Goal: Task Accomplishment & Management: Use online tool/utility

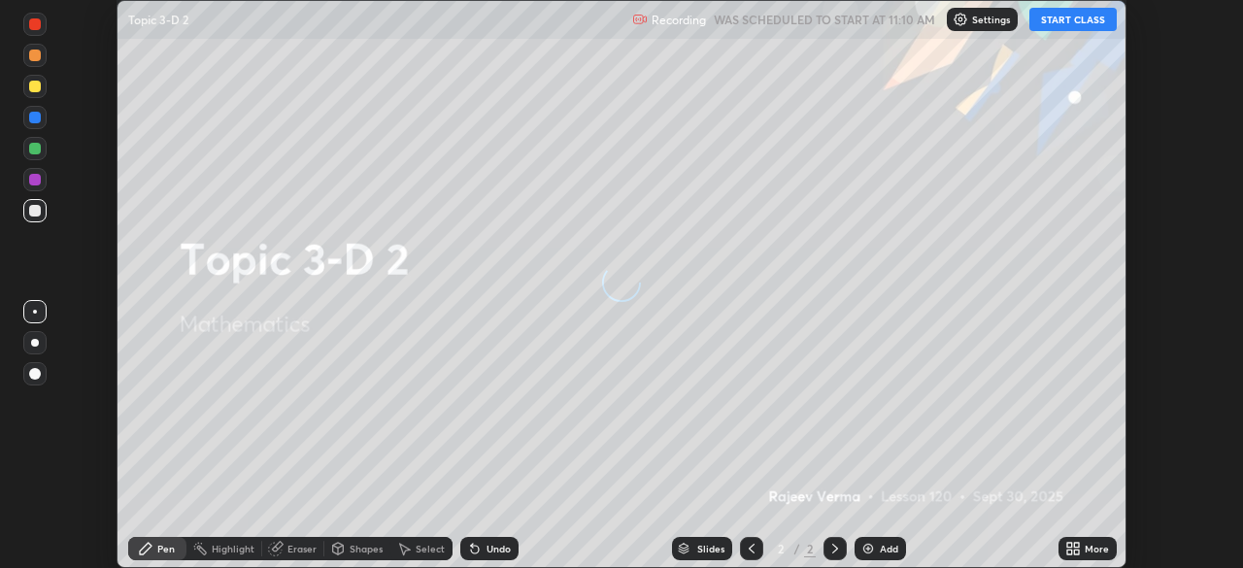
scroll to position [568, 1242]
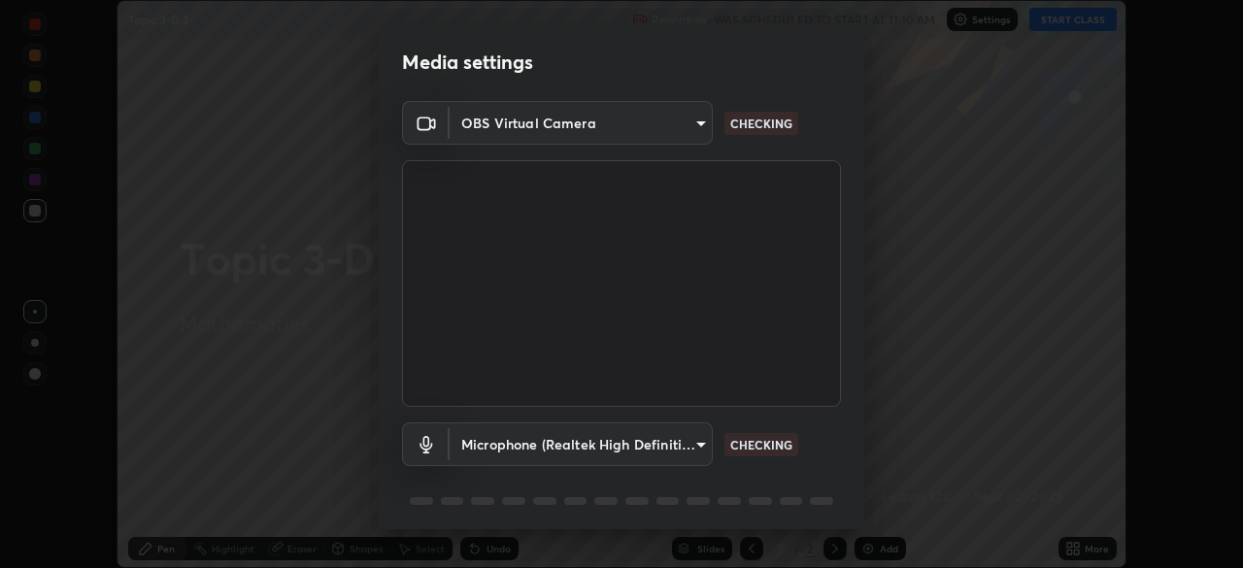
type input "5a3b26b24554f8cf6e797ef24758c72d9ac35fc194b839c1ab14931f8614fd13"
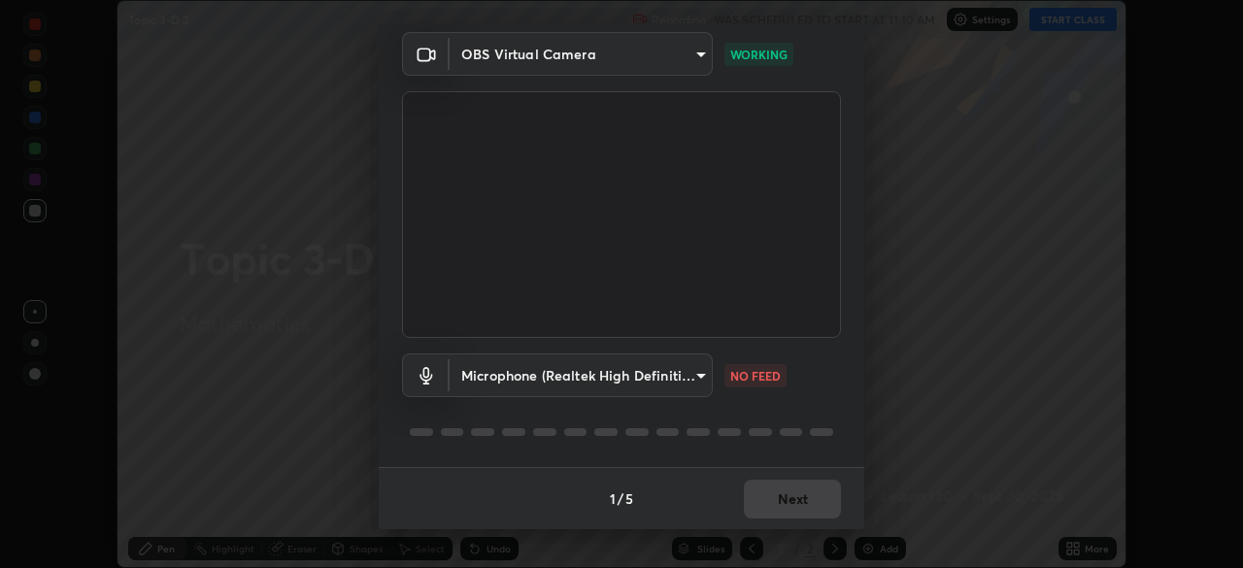
click at [704, 382] on body "Erase all Topic 3-D 2 Recording WAS SCHEDULED TO START AT 11:10 AM Settings STA…" at bounding box center [621, 284] width 1243 height 568
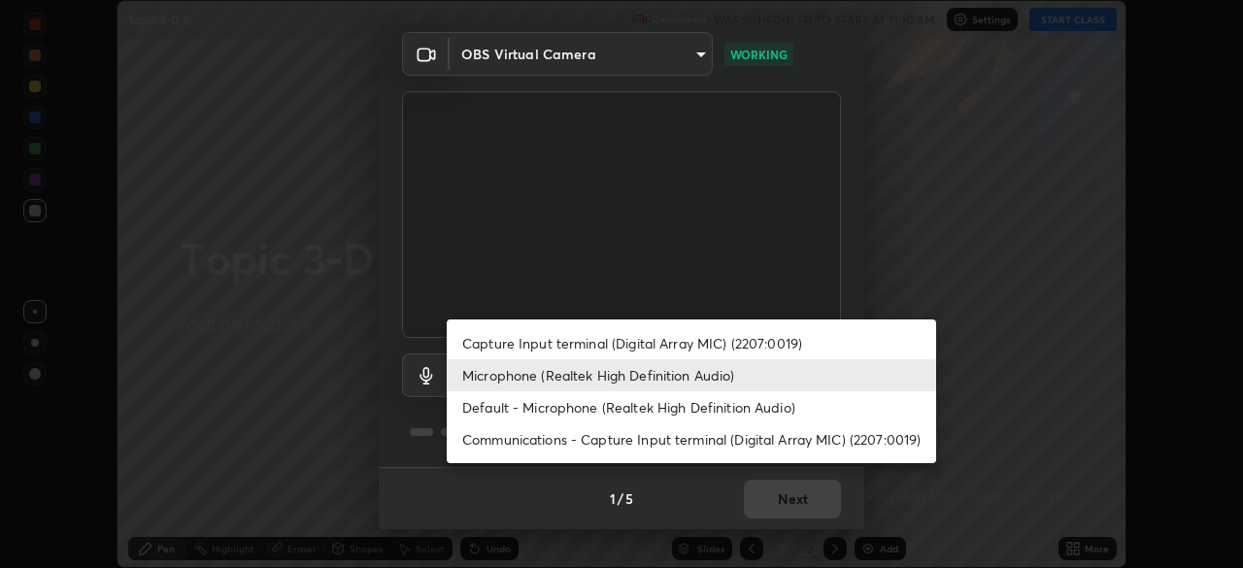
click at [716, 421] on li "Default - Microphone (Realtek High Definition Audio)" at bounding box center [691, 407] width 489 height 32
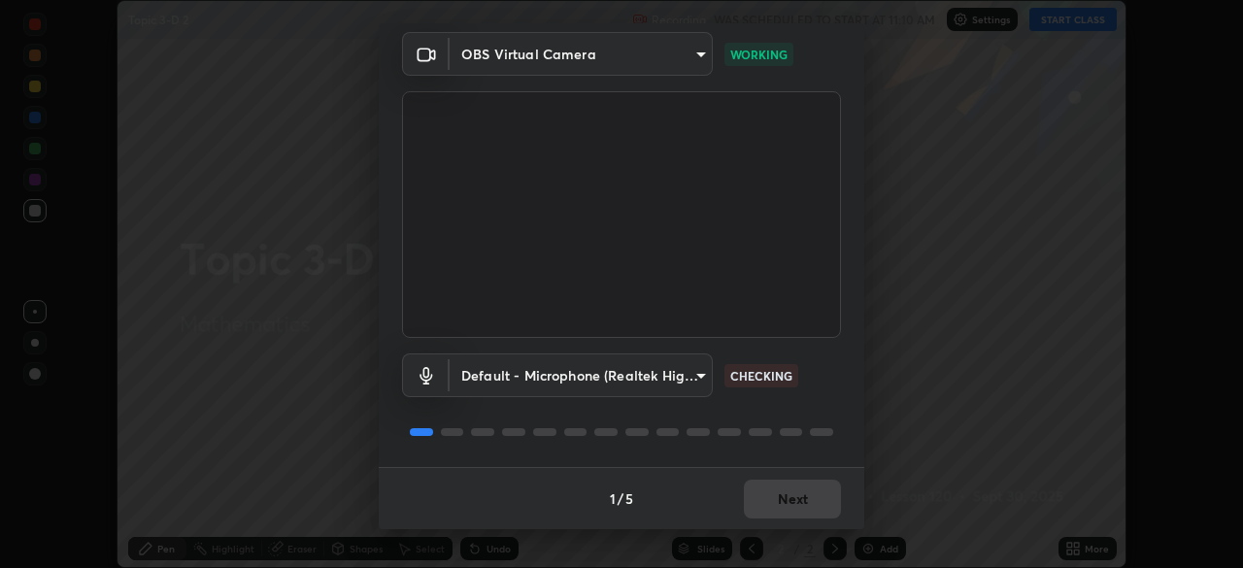
click at [706, 371] on body "Erase all Topic 3-D 2 Recording WAS SCHEDULED TO START AT 11:10 AM Settings STA…" at bounding box center [621, 284] width 1243 height 568
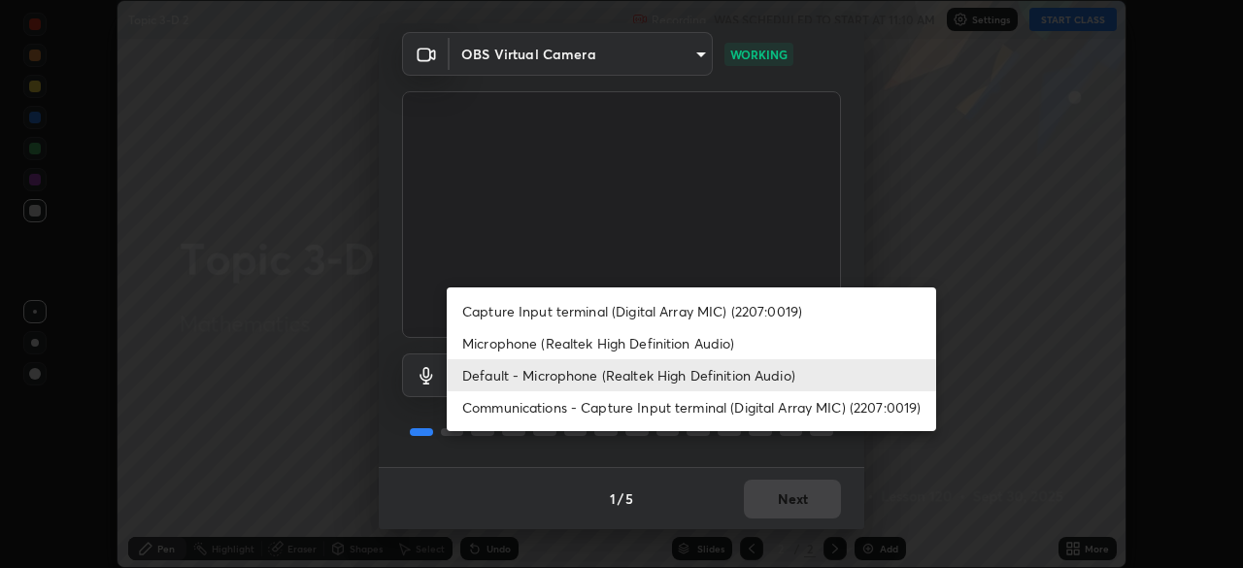
click at [664, 341] on li "Microphone (Realtek High Definition Audio)" at bounding box center [691, 343] width 489 height 32
type input "a2845f27f241d78e81142a5bcad2dd0661d1231b7acccdda9ee201247719edf7"
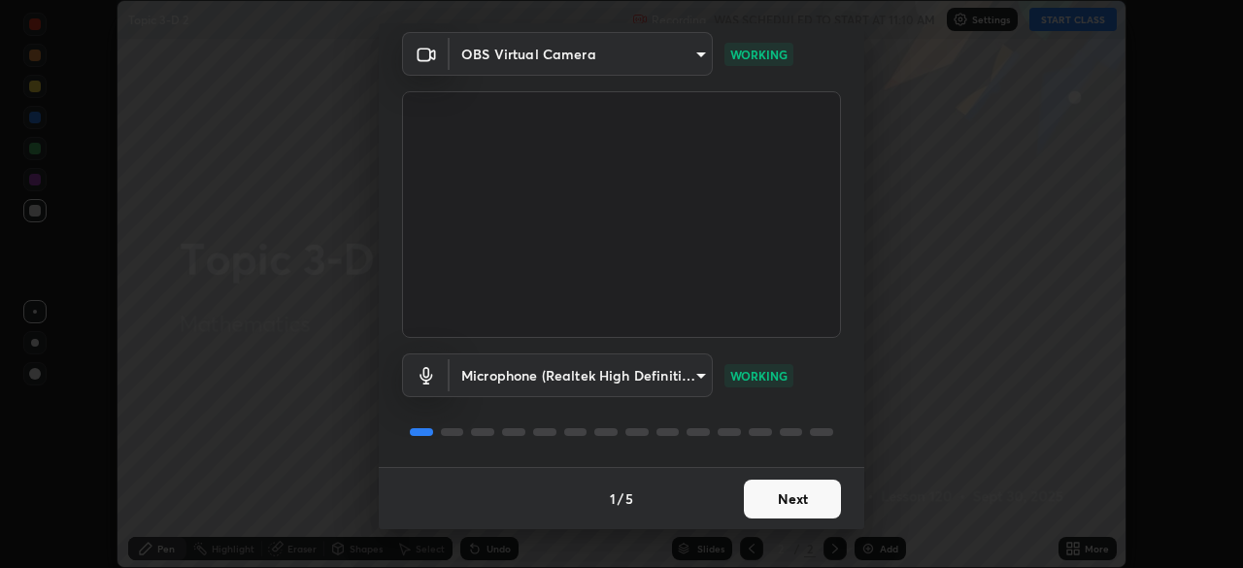
click at [800, 499] on button "Next" at bounding box center [792, 499] width 97 height 39
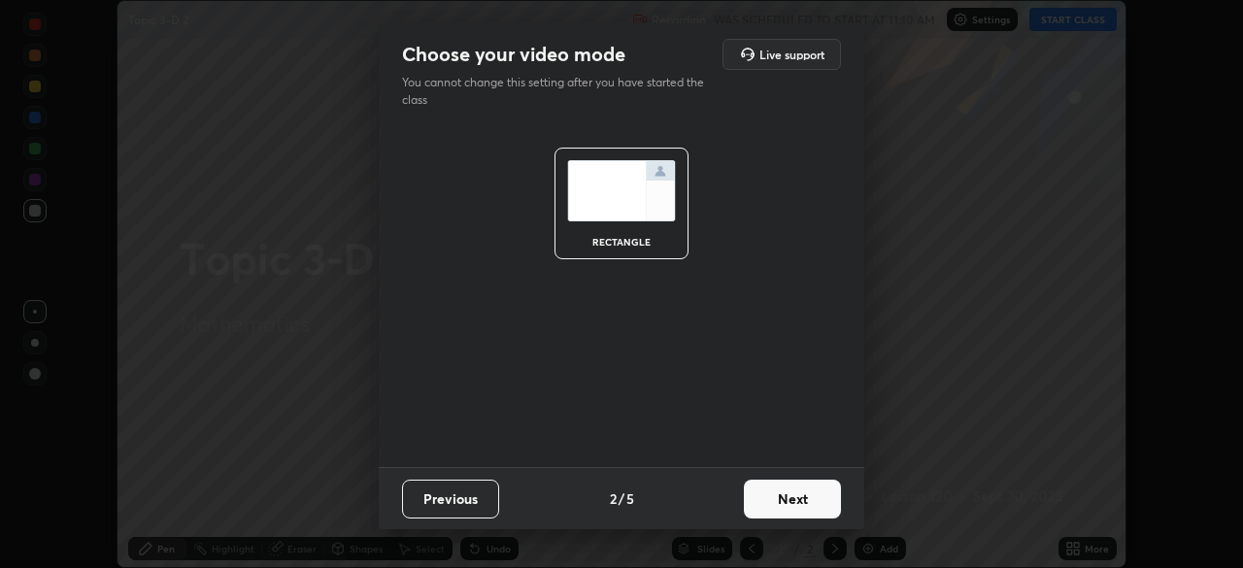
scroll to position [0, 0]
click at [801, 499] on button "Next" at bounding box center [792, 499] width 97 height 39
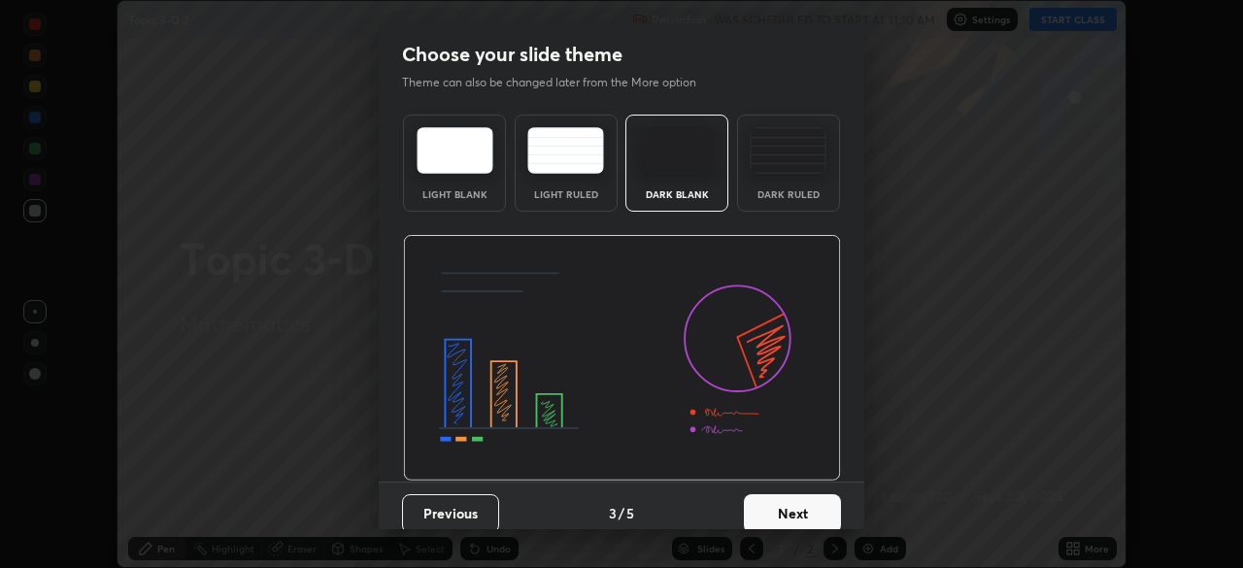
click at [805, 499] on button "Next" at bounding box center [792, 513] width 97 height 39
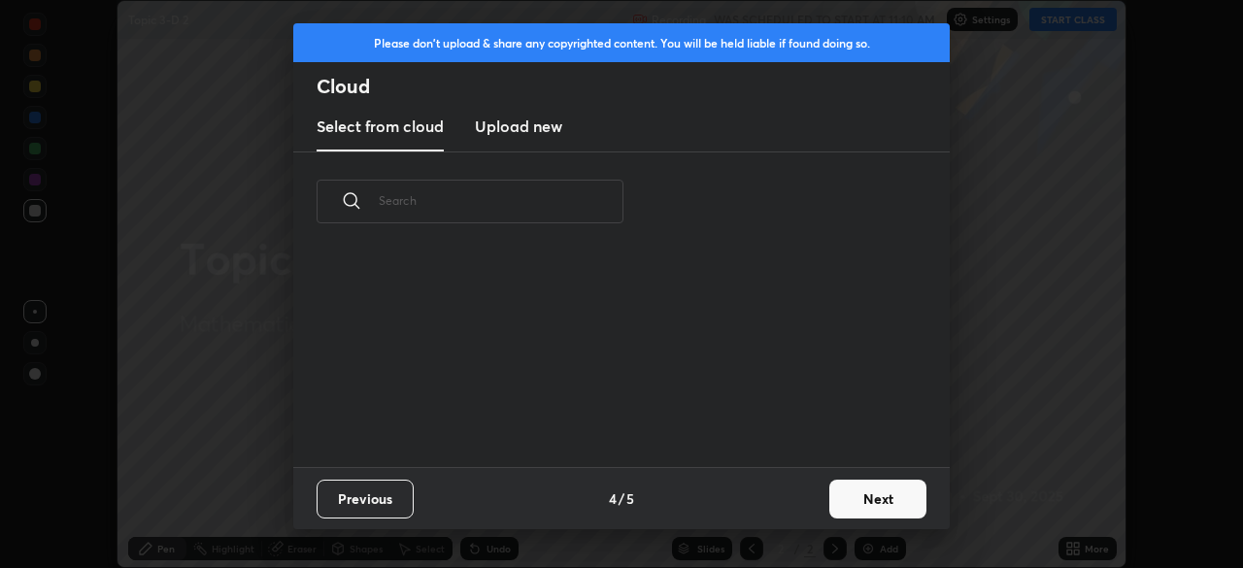
click at [813, 509] on div "Previous 4 / 5 Next" at bounding box center [621, 498] width 656 height 62
click at [880, 503] on button "Next" at bounding box center [877, 499] width 97 height 39
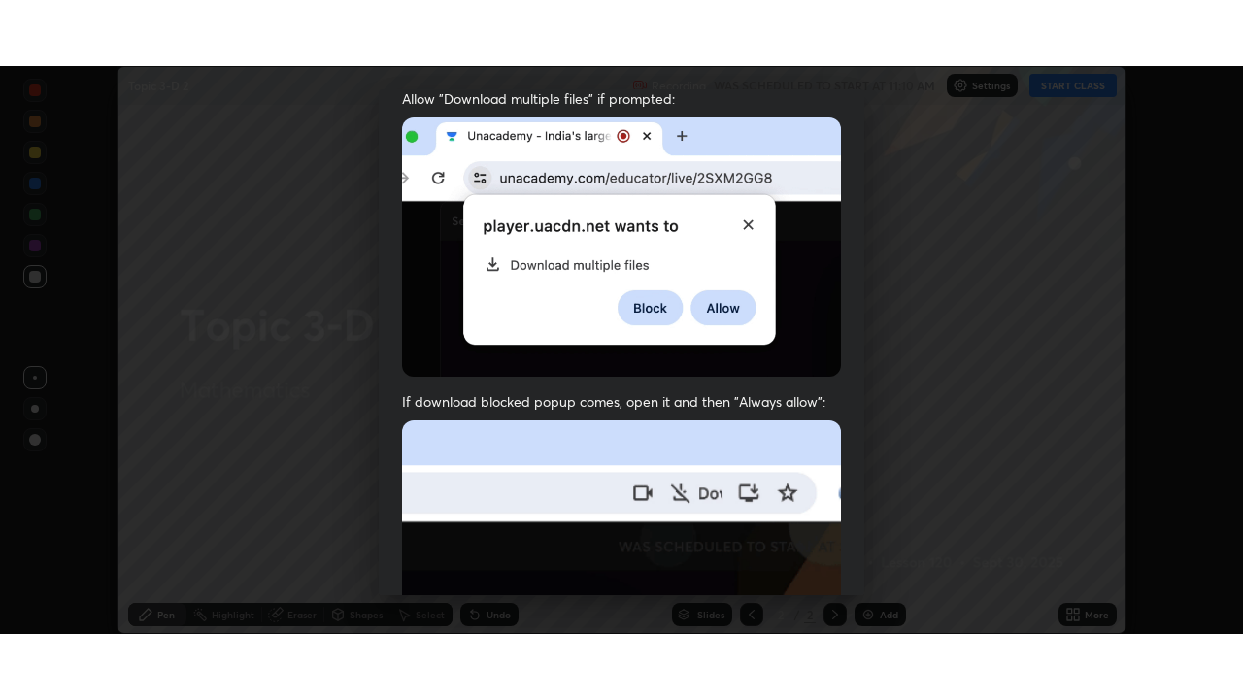
scroll to position [465, 0]
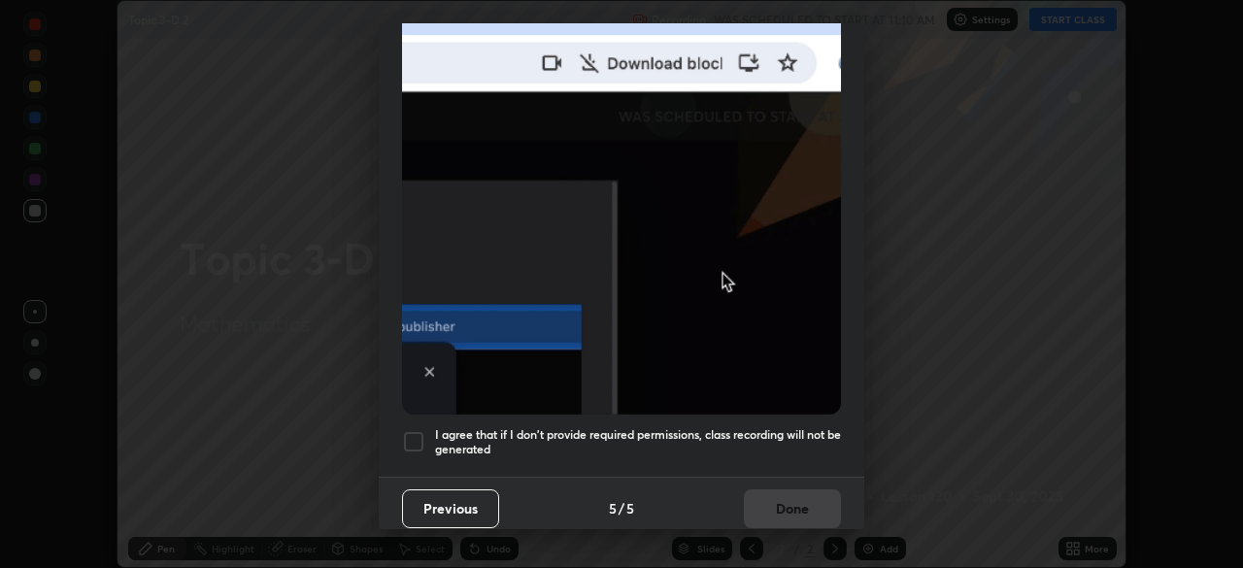
click at [414, 430] on div at bounding box center [413, 441] width 23 height 23
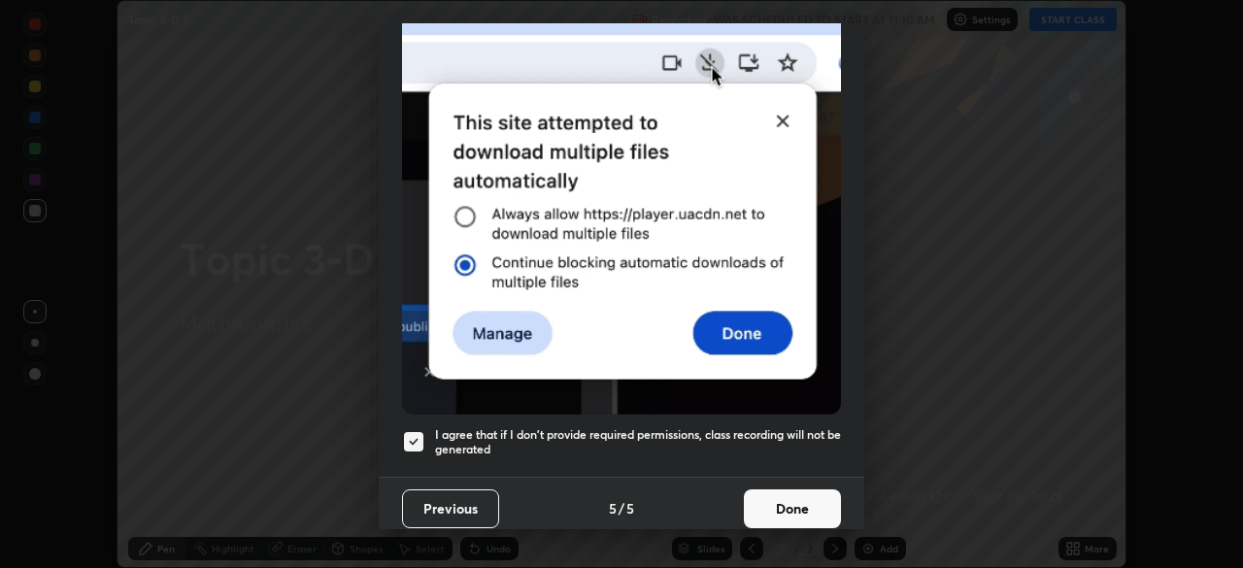
click at [812, 501] on button "Done" at bounding box center [792, 508] width 97 height 39
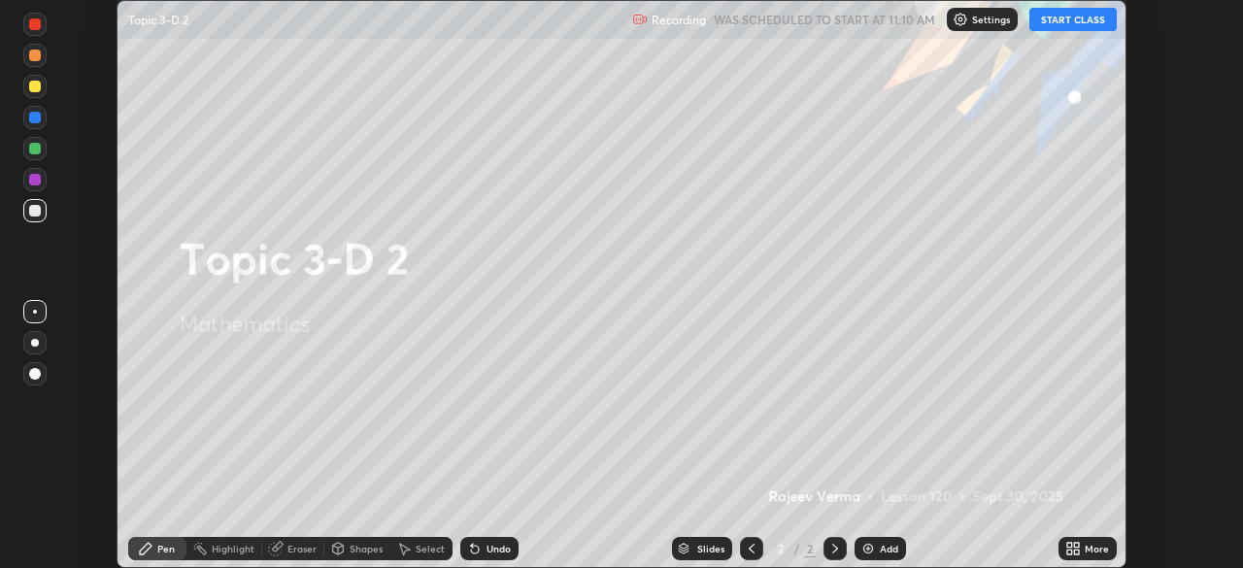
click at [1074, 18] on button "START CLASS" at bounding box center [1072, 19] width 87 height 23
click at [1090, 556] on div "More" at bounding box center [1087, 548] width 58 height 23
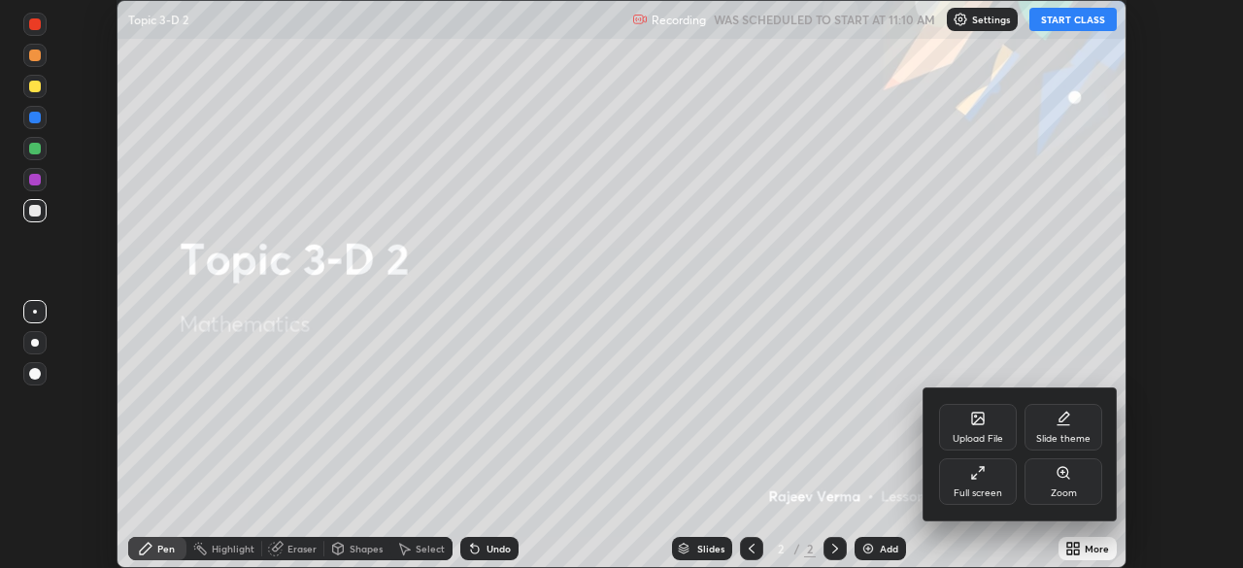
click at [989, 488] on div "Full screen" at bounding box center [977, 493] width 49 height 10
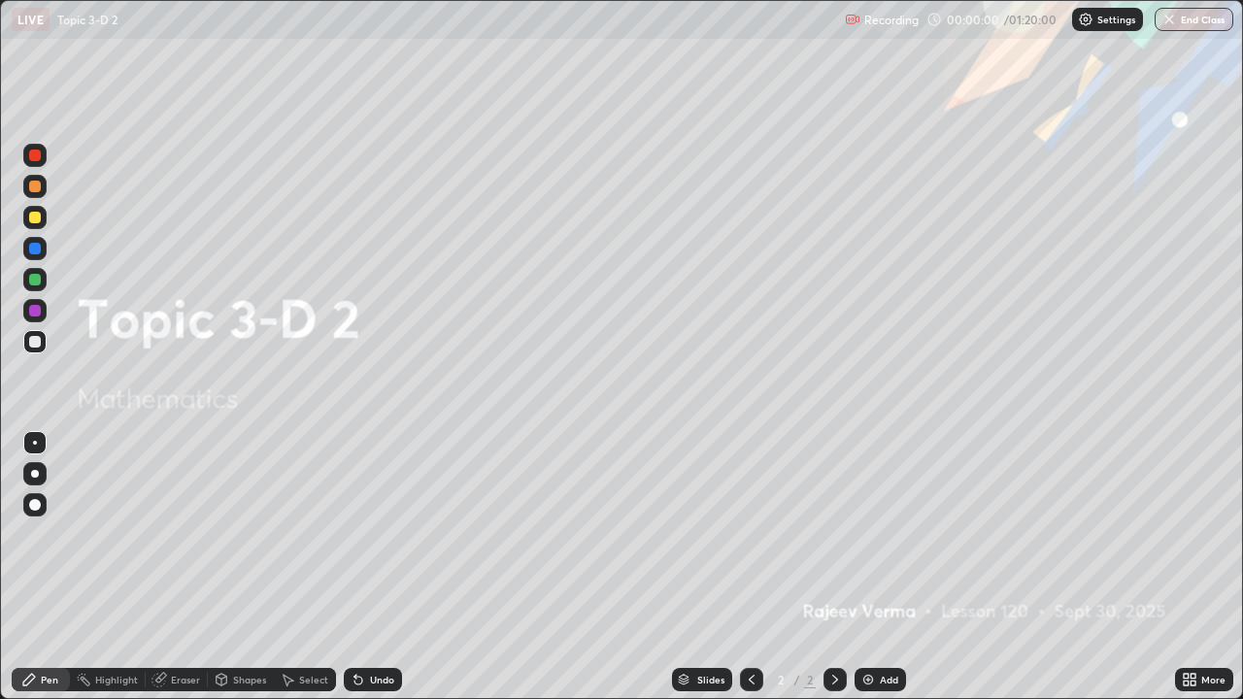
scroll to position [699, 1243]
click at [880, 567] on div "Add" at bounding box center [889, 680] width 18 height 10
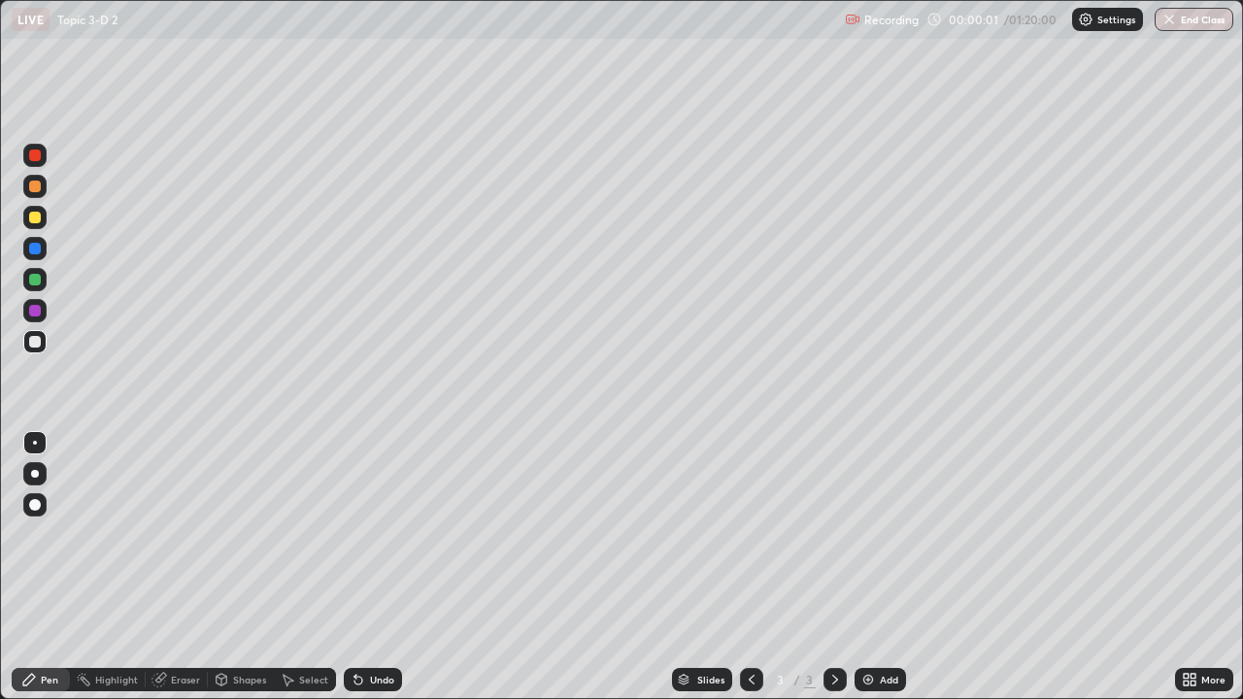
click at [874, 567] on img at bounding box center [868, 680] width 16 height 16
click at [871, 567] on img at bounding box center [868, 680] width 16 height 16
click at [870, 567] on img at bounding box center [868, 680] width 16 height 16
click at [871, 567] on img at bounding box center [868, 680] width 16 height 16
click at [870, 567] on img at bounding box center [868, 680] width 16 height 16
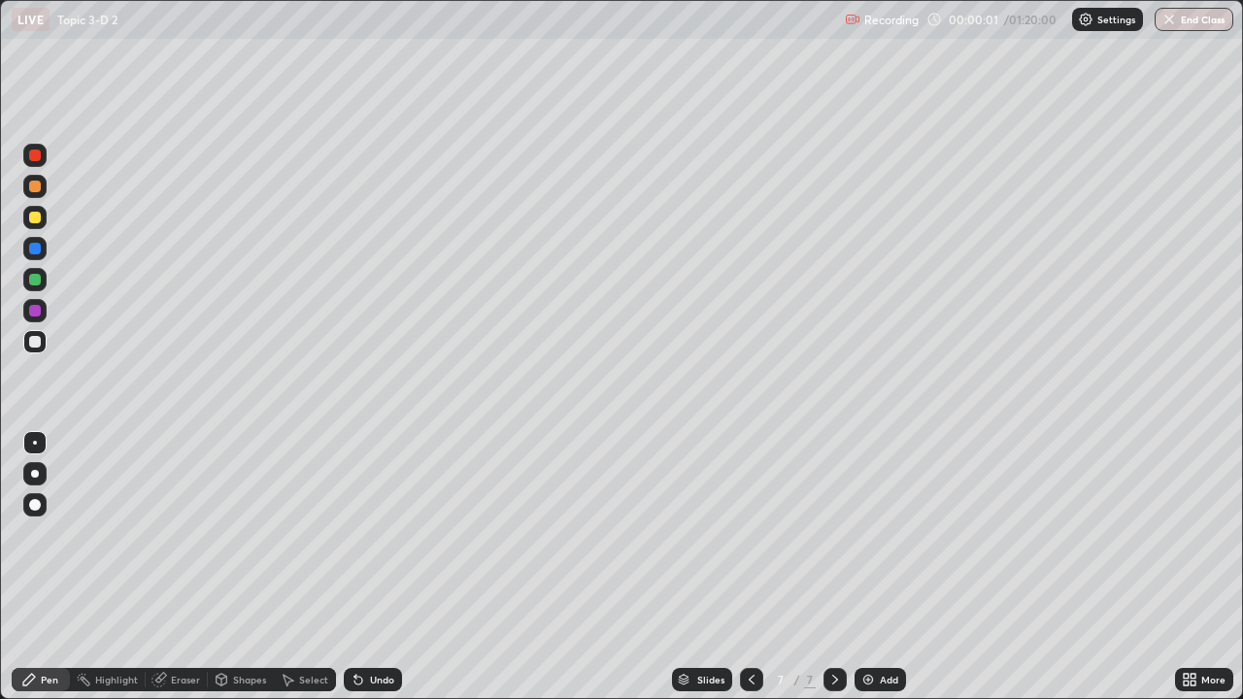
click at [872, 567] on img at bounding box center [868, 680] width 16 height 16
click at [876, 567] on div "Add" at bounding box center [879, 679] width 51 height 23
click at [875, 567] on div "Add" at bounding box center [879, 679] width 51 height 23
click at [873, 567] on img at bounding box center [868, 680] width 16 height 16
click at [872, 567] on img at bounding box center [868, 680] width 16 height 16
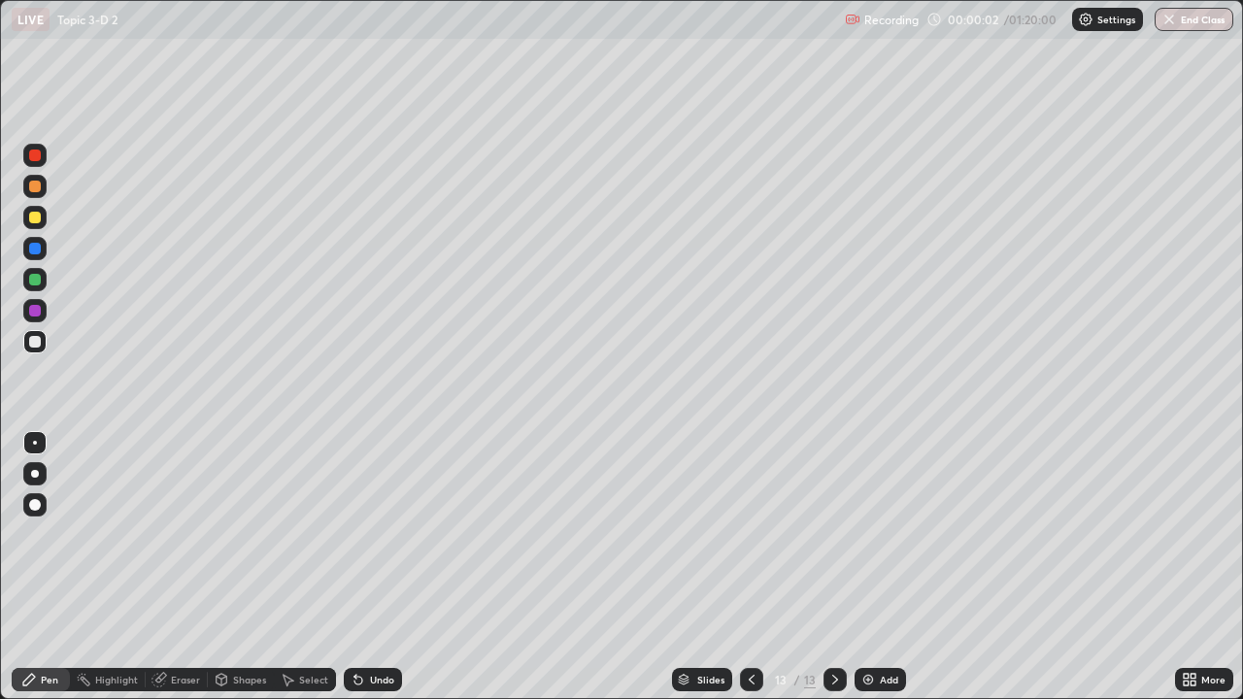
click at [748, 567] on icon at bounding box center [752, 680] width 16 height 16
click at [752, 567] on div at bounding box center [751, 679] width 23 height 23
click at [751, 567] on icon at bounding box center [752, 680] width 16 height 16
click at [750, 567] on icon at bounding box center [752, 680] width 16 height 16
click at [747, 567] on icon at bounding box center [752, 680] width 16 height 16
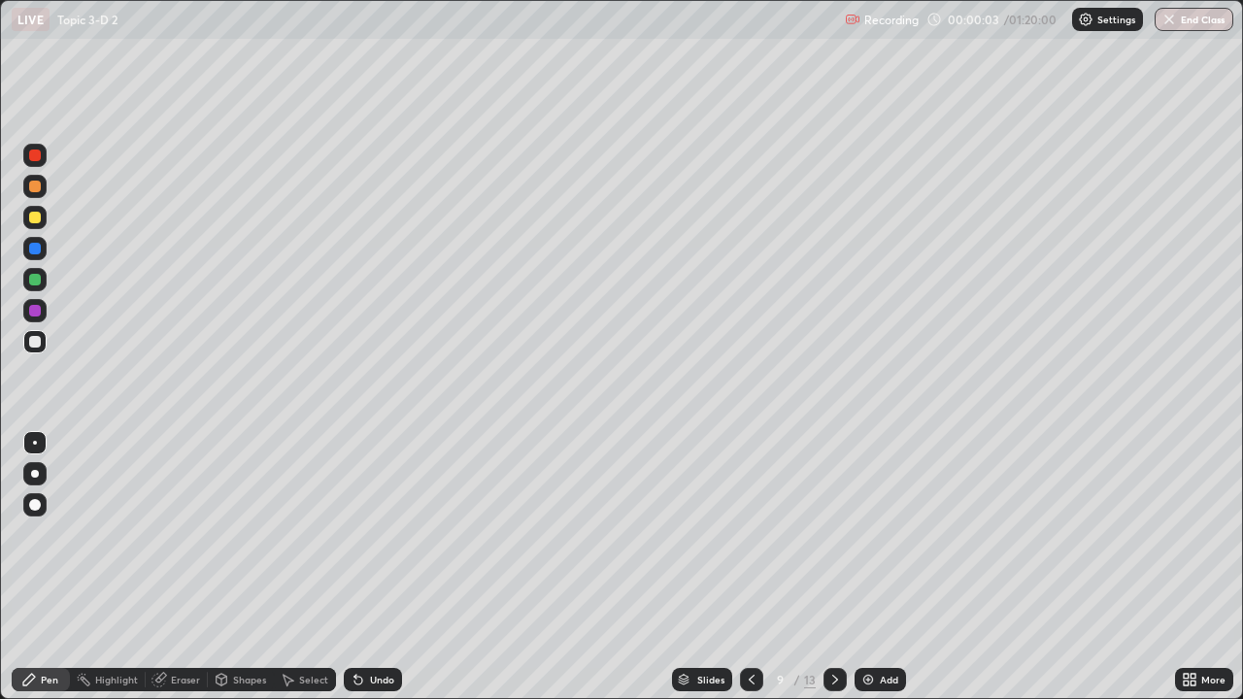
click at [746, 567] on div at bounding box center [751, 679] width 23 height 23
click at [747, 567] on div at bounding box center [751, 679] width 23 height 23
click at [746, 567] on div at bounding box center [751, 679] width 23 height 23
click at [751, 567] on icon at bounding box center [752, 680] width 16 height 16
click at [750, 567] on icon at bounding box center [752, 680] width 16 height 16
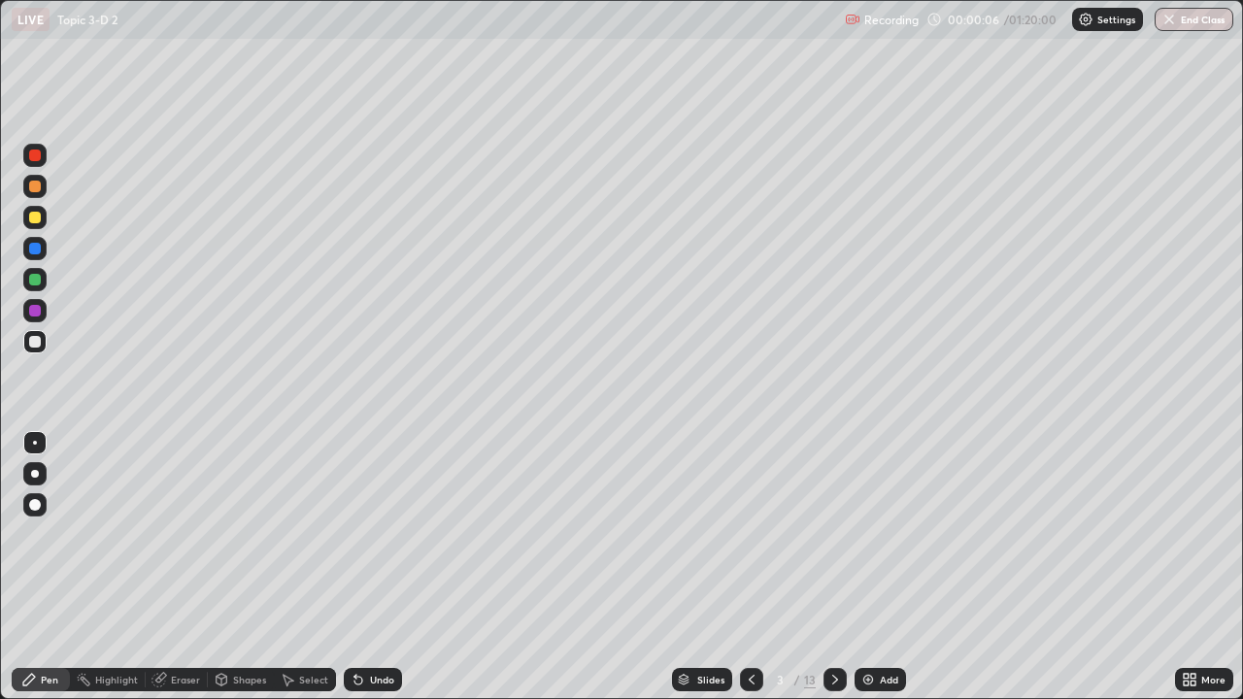
click at [760, 567] on div at bounding box center [751, 679] width 23 height 23
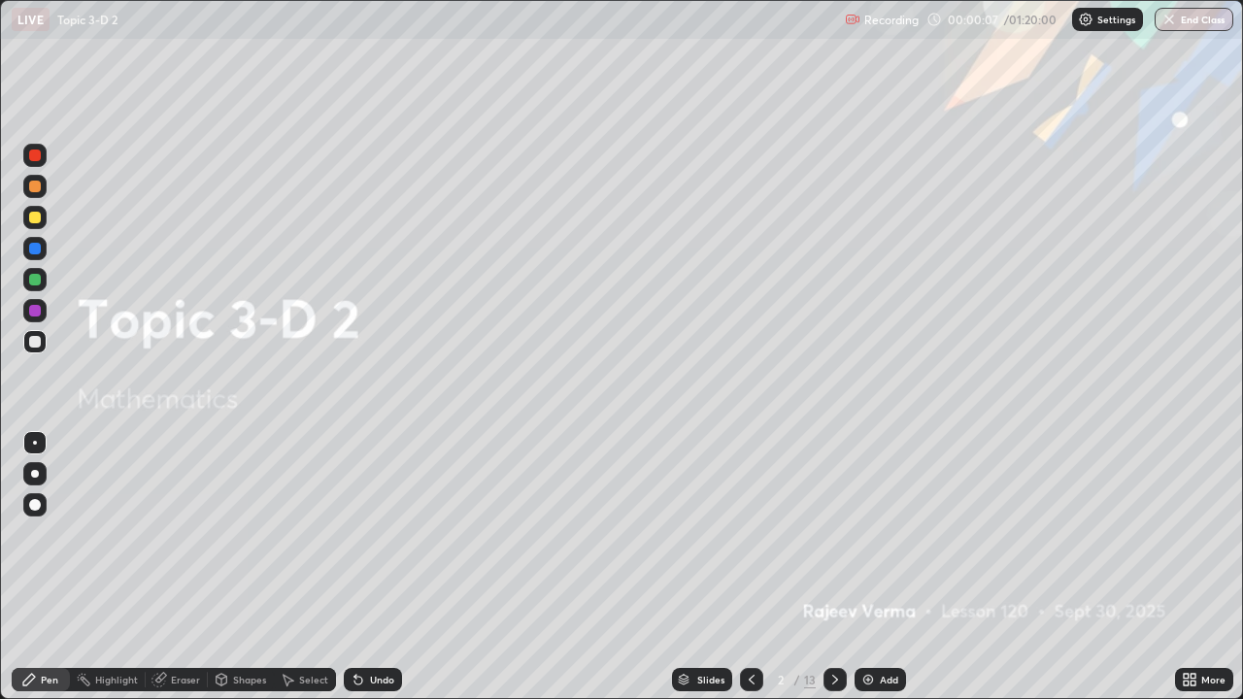
click at [833, 567] on icon at bounding box center [835, 680] width 16 height 16
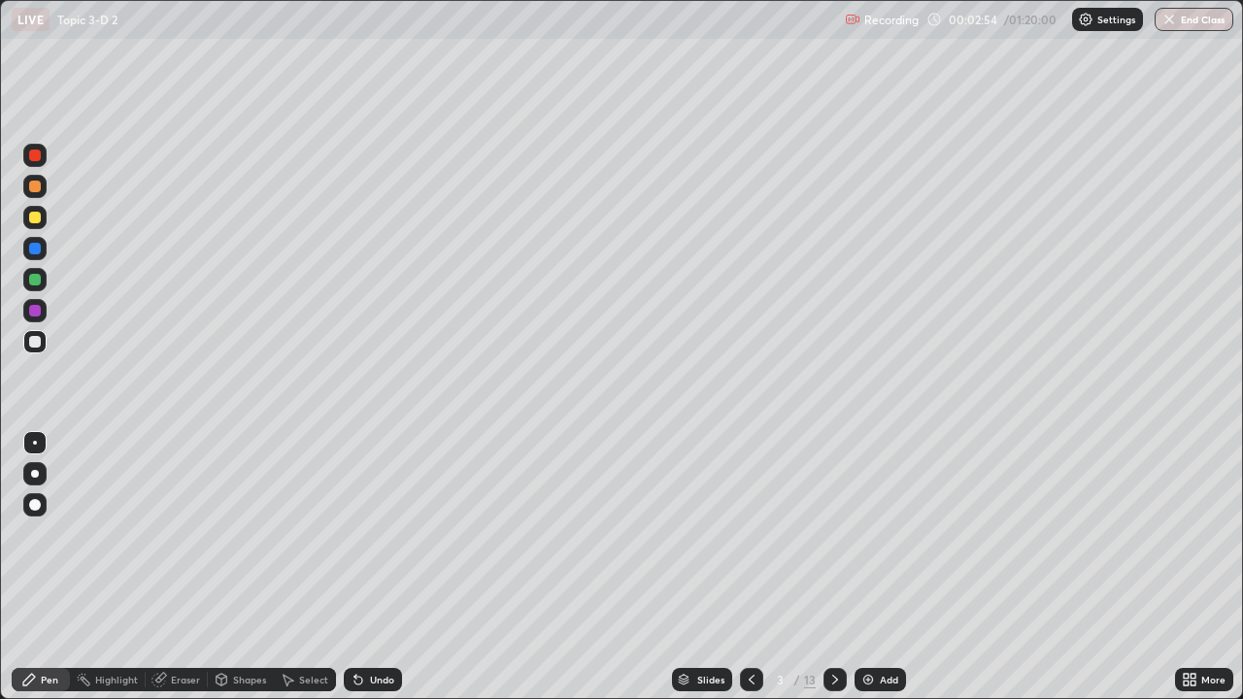
click at [30, 209] on div at bounding box center [34, 217] width 23 height 23
click at [38, 340] on div at bounding box center [35, 342] width 12 height 12
click at [35, 275] on div at bounding box center [35, 280] width 12 height 12
click at [37, 217] on div at bounding box center [35, 218] width 12 height 12
click at [38, 188] on div at bounding box center [35, 187] width 12 height 12
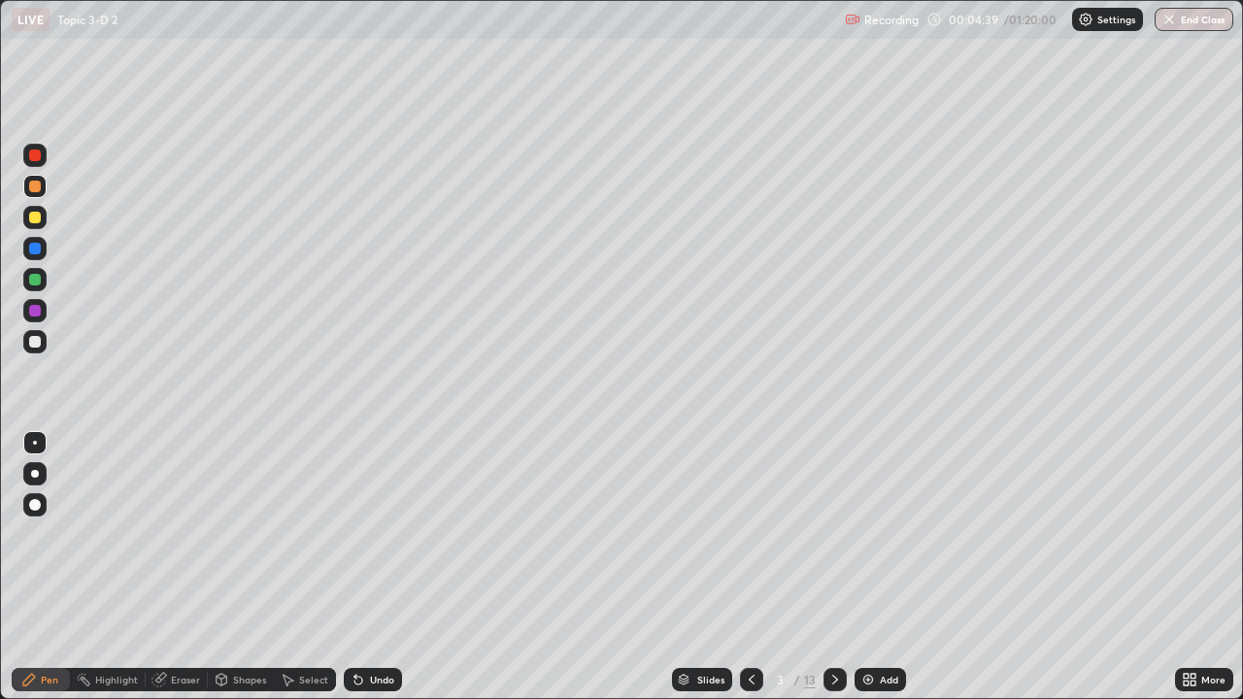
click at [379, 567] on div "Undo" at bounding box center [373, 679] width 58 height 23
click at [380, 567] on div "Undo" at bounding box center [382, 680] width 24 height 10
click at [385, 567] on div "Undo" at bounding box center [373, 679] width 58 height 23
click at [38, 277] on div at bounding box center [35, 280] width 12 height 12
click at [38, 342] on div at bounding box center [35, 342] width 12 height 12
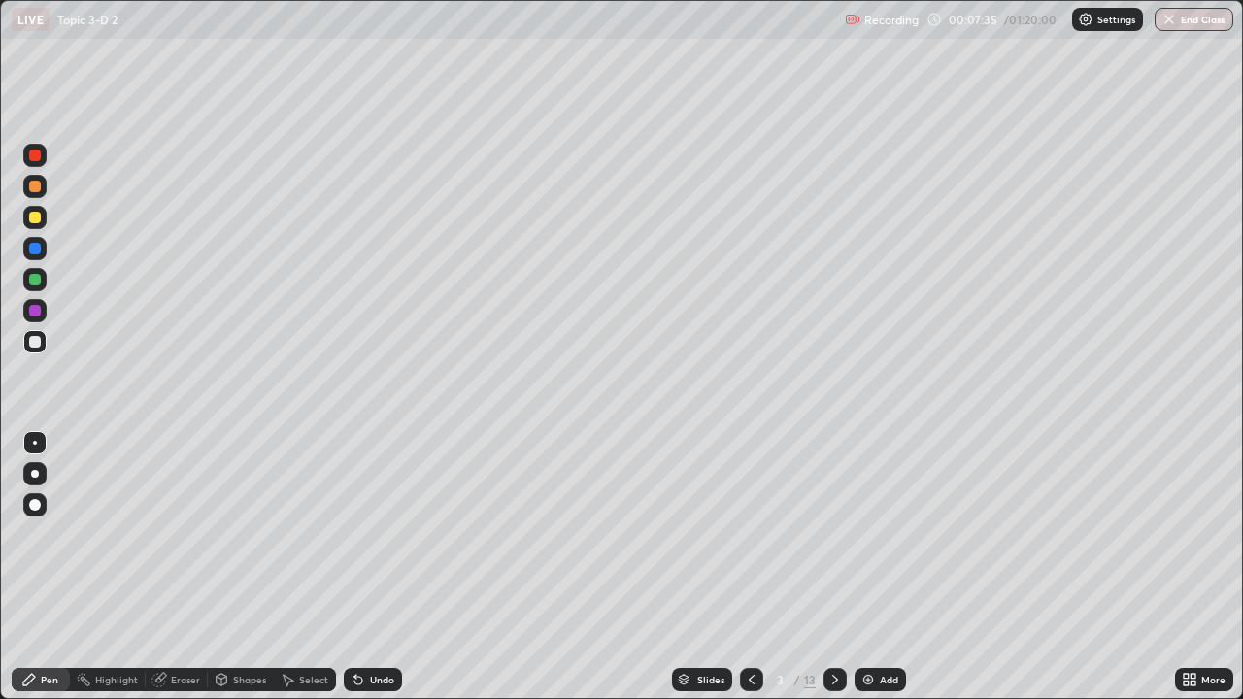
click at [371, 567] on div "Undo" at bounding box center [382, 680] width 24 height 10
click at [171, 567] on div "Eraser" at bounding box center [185, 680] width 29 height 10
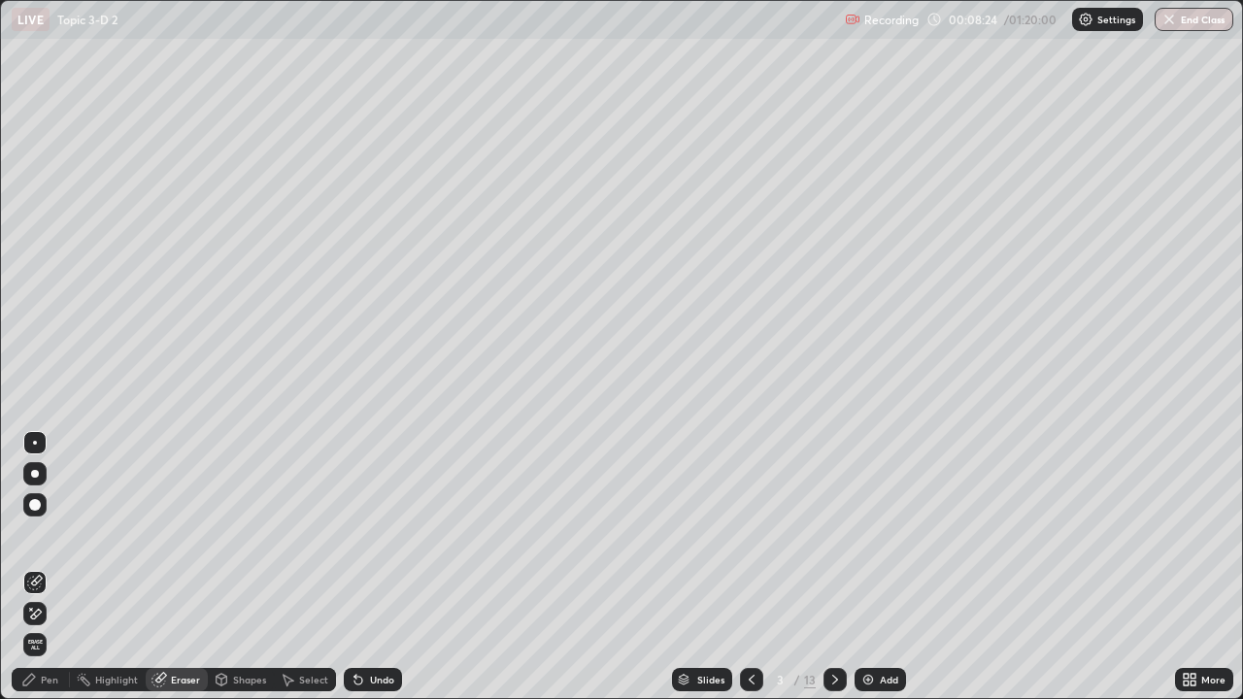
click at [35, 567] on icon at bounding box center [36, 581] width 11 height 10
click at [50, 567] on div "Pen" at bounding box center [41, 679] width 58 height 23
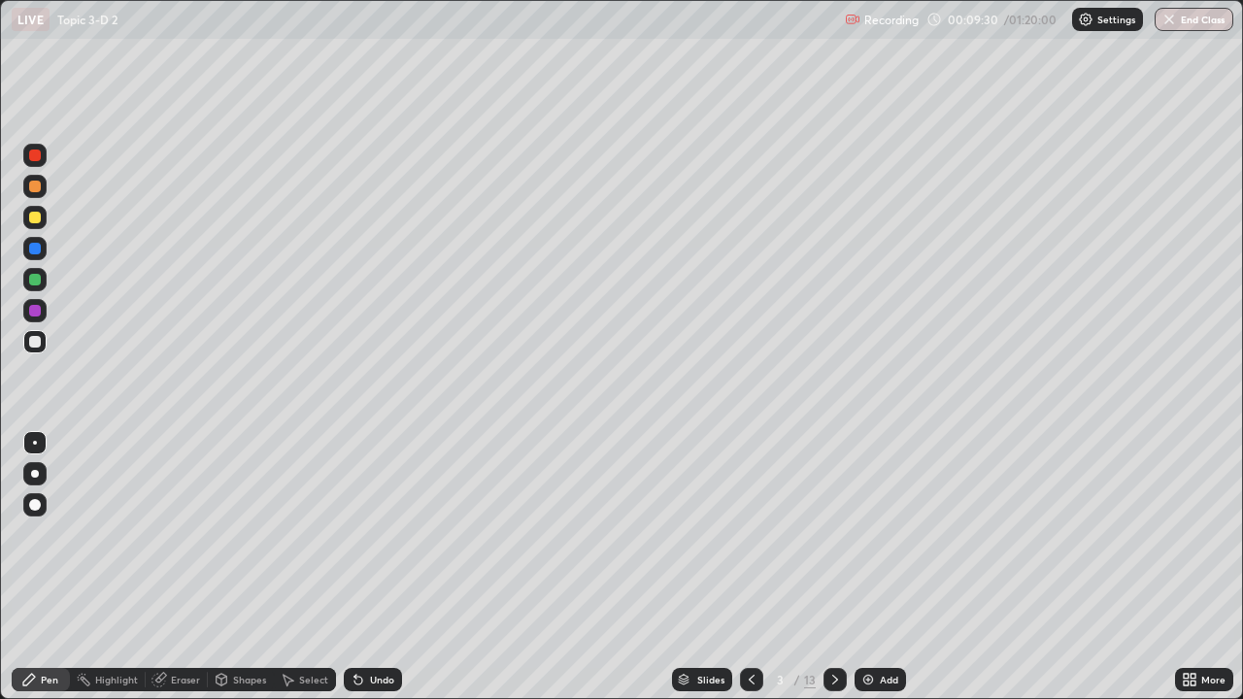
click at [188, 567] on div "Eraser" at bounding box center [185, 680] width 29 height 10
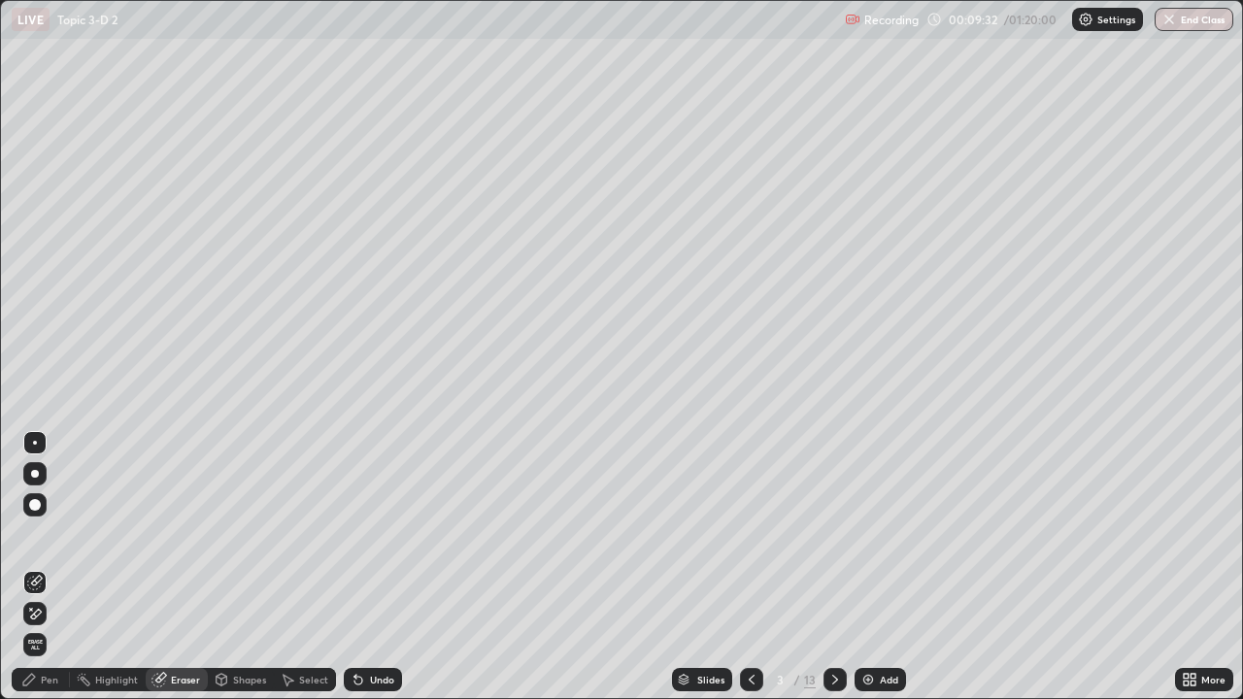
click at [46, 567] on div "Pen" at bounding box center [41, 679] width 58 height 23
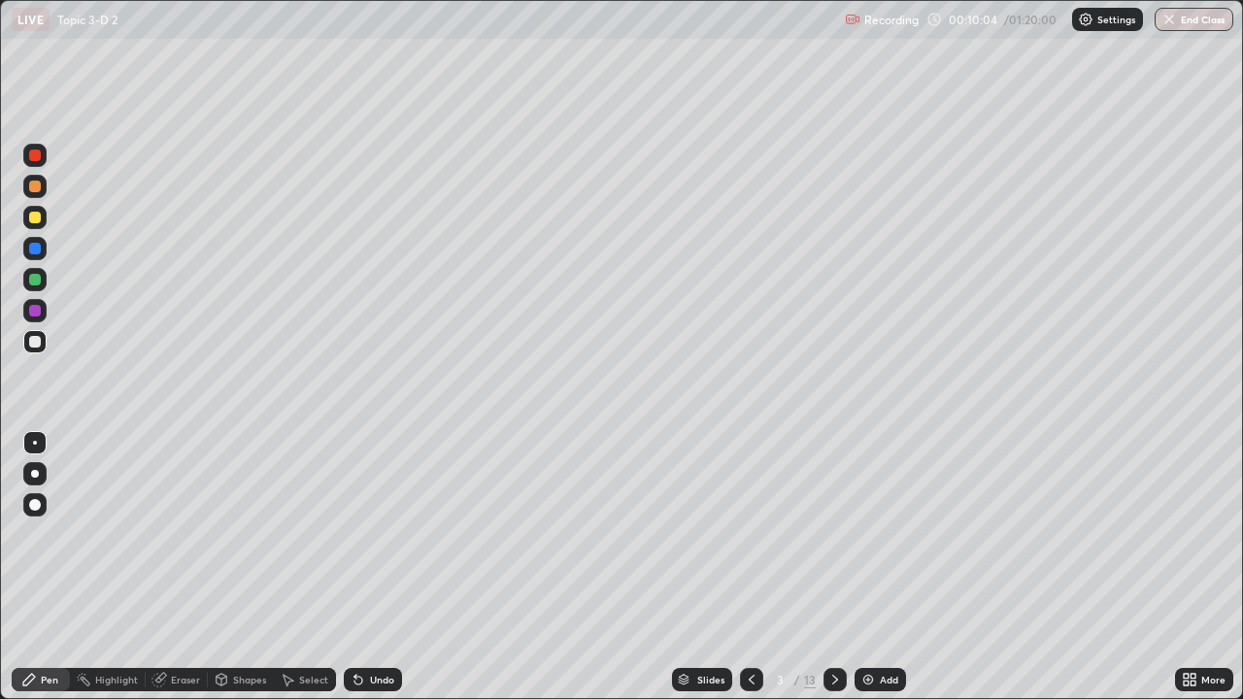
click at [355, 567] on icon at bounding box center [358, 681] width 8 height 8
click at [37, 281] on div at bounding box center [35, 280] width 12 height 12
click at [32, 284] on div at bounding box center [35, 280] width 12 height 12
click at [174, 567] on div "Eraser" at bounding box center [177, 679] width 62 height 23
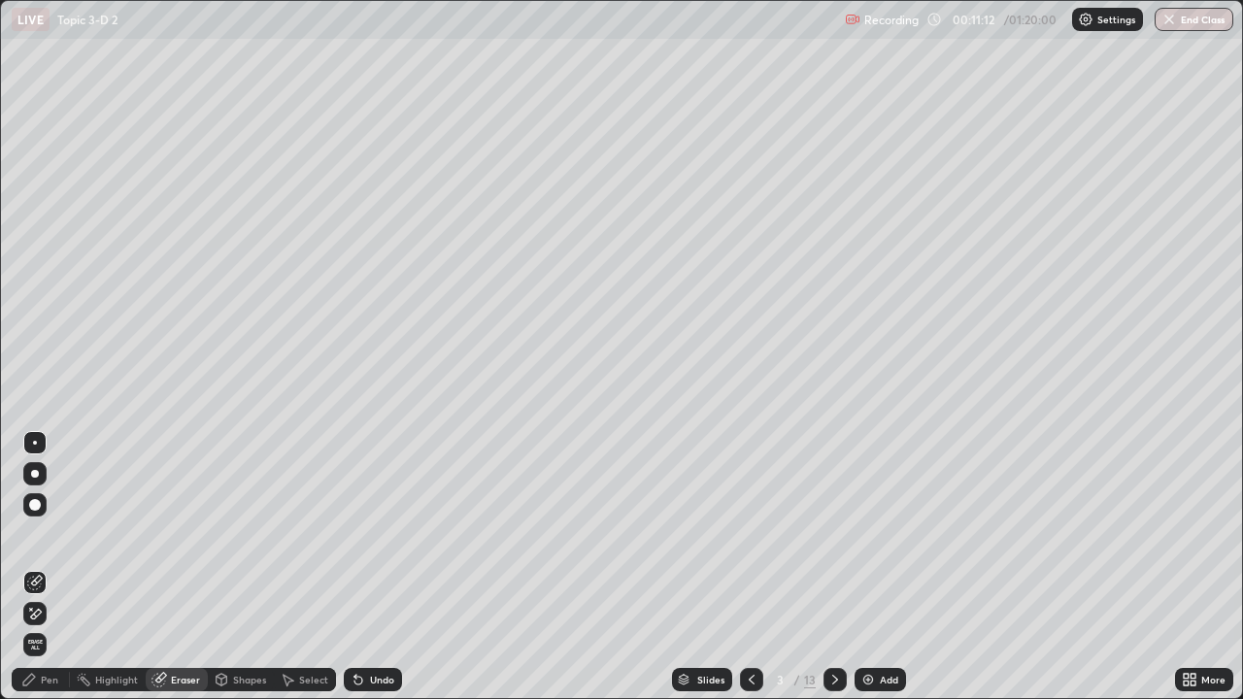
click at [31, 567] on icon at bounding box center [31, 609] width 2 height 2
click at [52, 567] on div "Pen" at bounding box center [49, 680] width 17 height 10
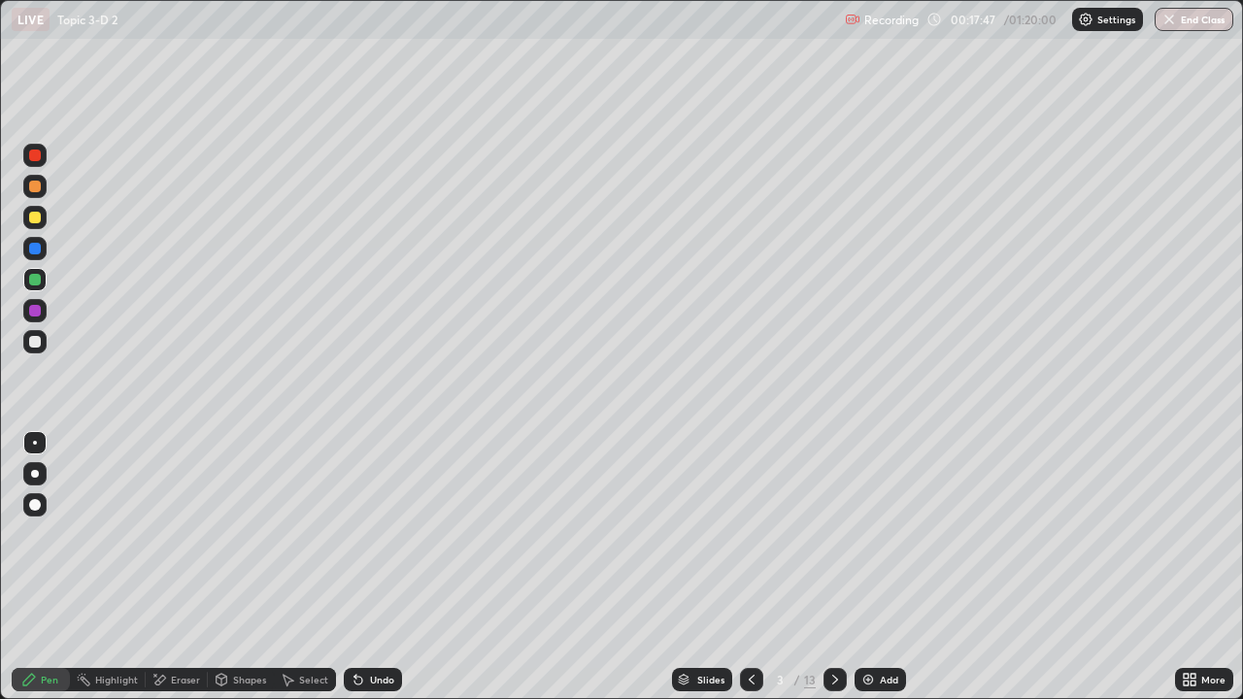
click at [40, 344] on div at bounding box center [35, 342] width 12 height 12
click at [39, 340] on div at bounding box center [35, 342] width 12 height 12
click at [841, 567] on div at bounding box center [834, 679] width 23 height 23
click at [36, 217] on div at bounding box center [35, 218] width 12 height 12
click at [38, 187] on div at bounding box center [35, 187] width 12 height 12
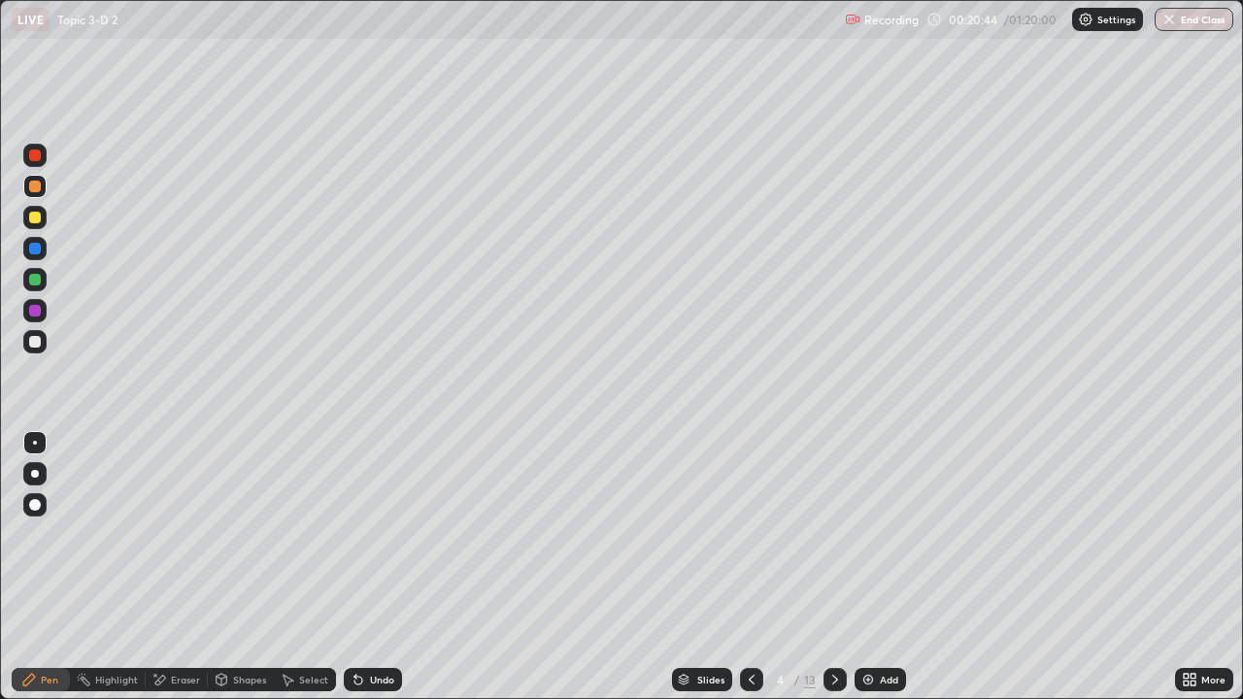
click at [37, 281] on div at bounding box center [35, 280] width 12 height 12
click at [40, 342] on div at bounding box center [35, 342] width 12 height 12
click at [35, 280] on div at bounding box center [35, 280] width 12 height 12
click at [35, 281] on div at bounding box center [35, 280] width 12 height 12
click at [263, 567] on div "Shapes" at bounding box center [249, 680] width 33 height 10
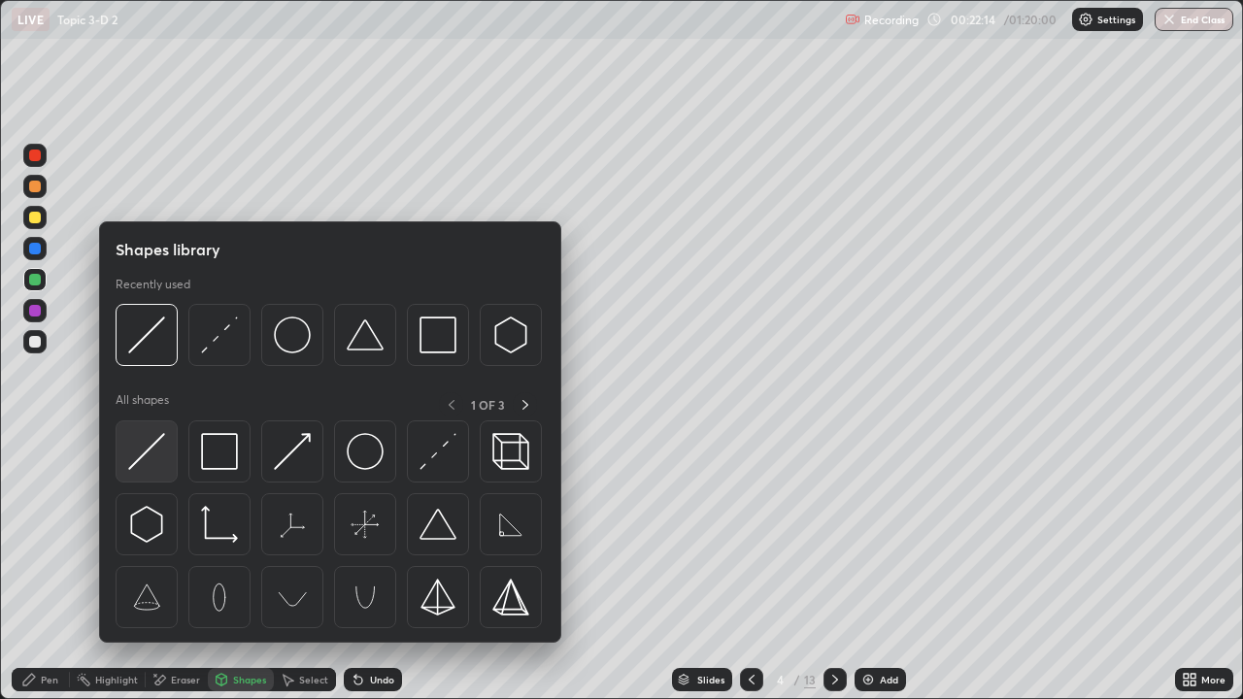
click at [150, 454] on img at bounding box center [146, 451] width 37 height 37
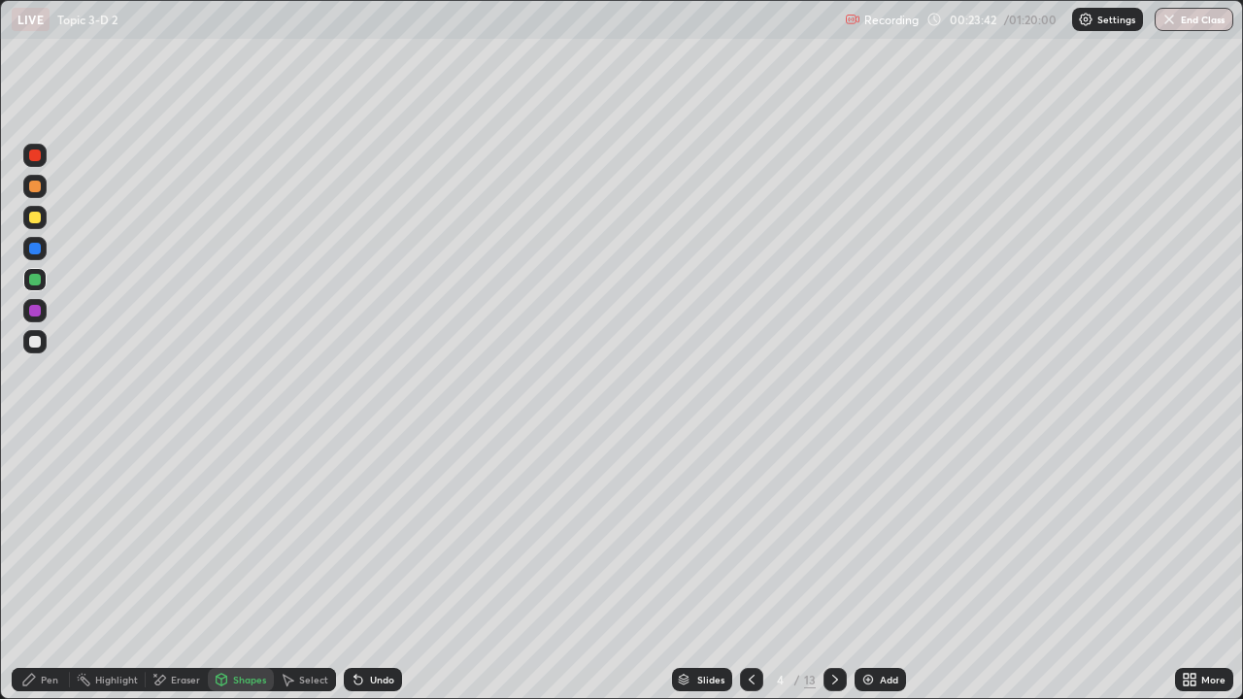
click at [384, 567] on div "Undo" at bounding box center [382, 680] width 24 height 10
click at [378, 567] on div "Undo" at bounding box center [382, 680] width 24 height 10
click at [39, 567] on div "Pen" at bounding box center [41, 679] width 58 height 23
click at [382, 567] on div "Undo" at bounding box center [382, 680] width 24 height 10
click at [381, 567] on div "Undo" at bounding box center [382, 680] width 24 height 10
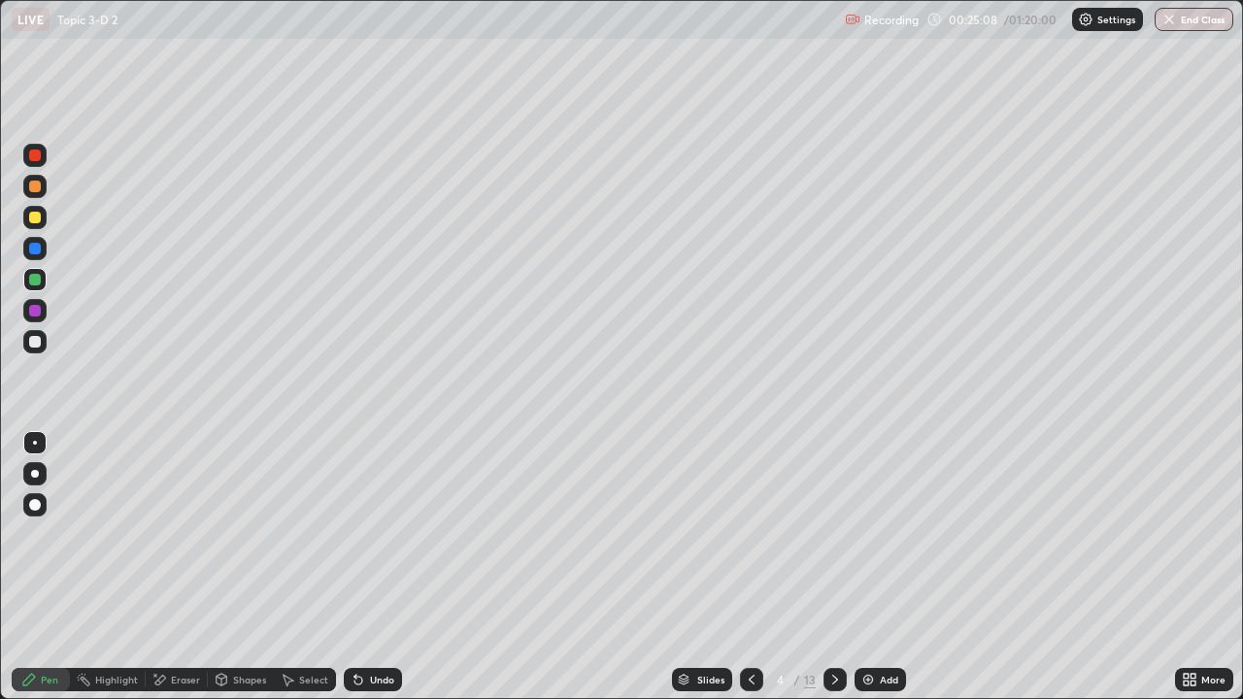
click at [370, 567] on div "Undo" at bounding box center [382, 680] width 24 height 10
click at [364, 567] on div "Undo" at bounding box center [373, 679] width 58 height 23
click at [369, 567] on div "Undo" at bounding box center [373, 679] width 58 height 23
click at [370, 567] on div "Undo" at bounding box center [373, 679] width 58 height 23
click at [375, 567] on div "Undo" at bounding box center [373, 679] width 58 height 23
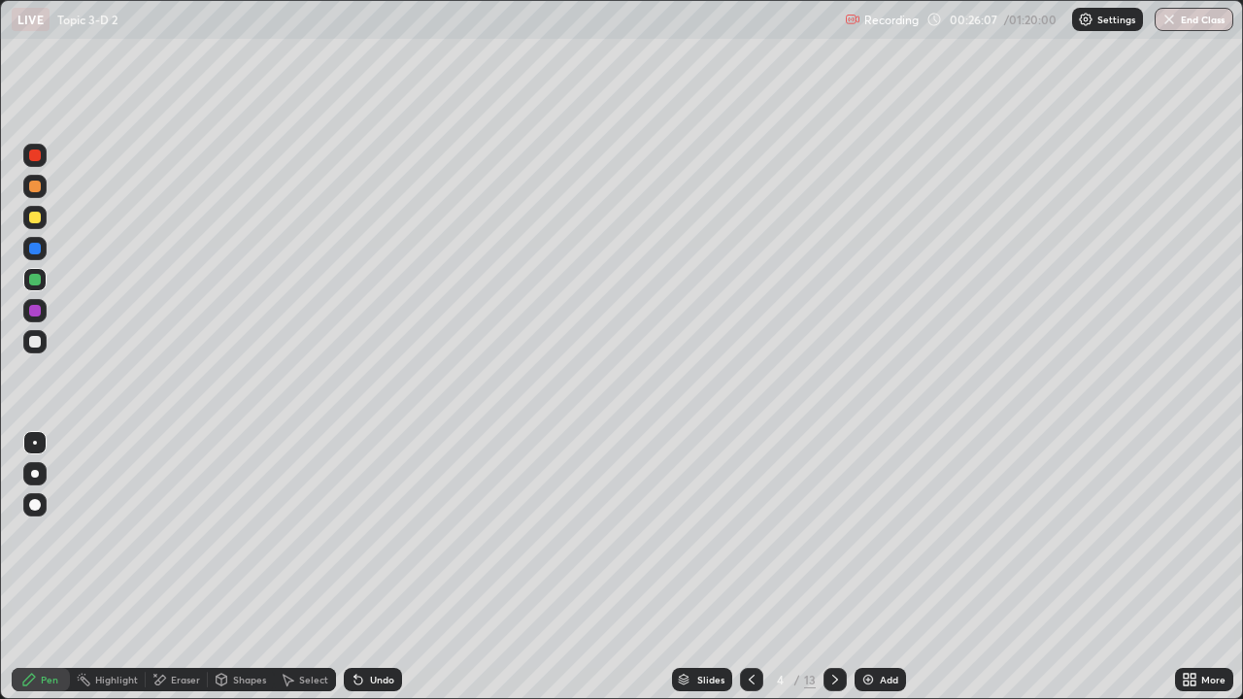
click at [376, 567] on div "Undo" at bounding box center [373, 679] width 58 height 23
click at [836, 567] on icon at bounding box center [835, 680] width 16 height 16
click at [40, 217] on div at bounding box center [35, 218] width 12 height 12
click at [32, 188] on div at bounding box center [35, 187] width 12 height 12
click at [32, 187] on div at bounding box center [35, 187] width 12 height 12
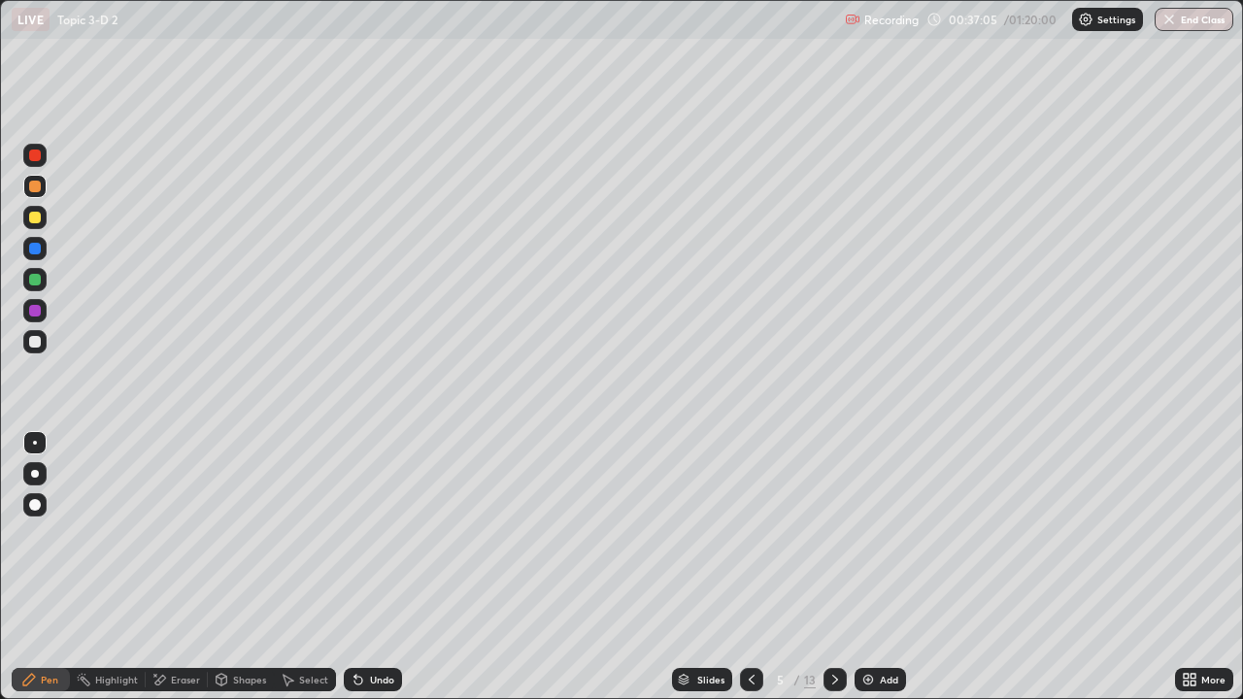
click at [370, 567] on div "Undo" at bounding box center [382, 680] width 24 height 10
click at [374, 567] on div "Undo" at bounding box center [382, 680] width 24 height 10
click at [371, 567] on div "Undo" at bounding box center [382, 680] width 24 height 10
click at [372, 567] on div "Undo" at bounding box center [382, 680] width 24 height 10
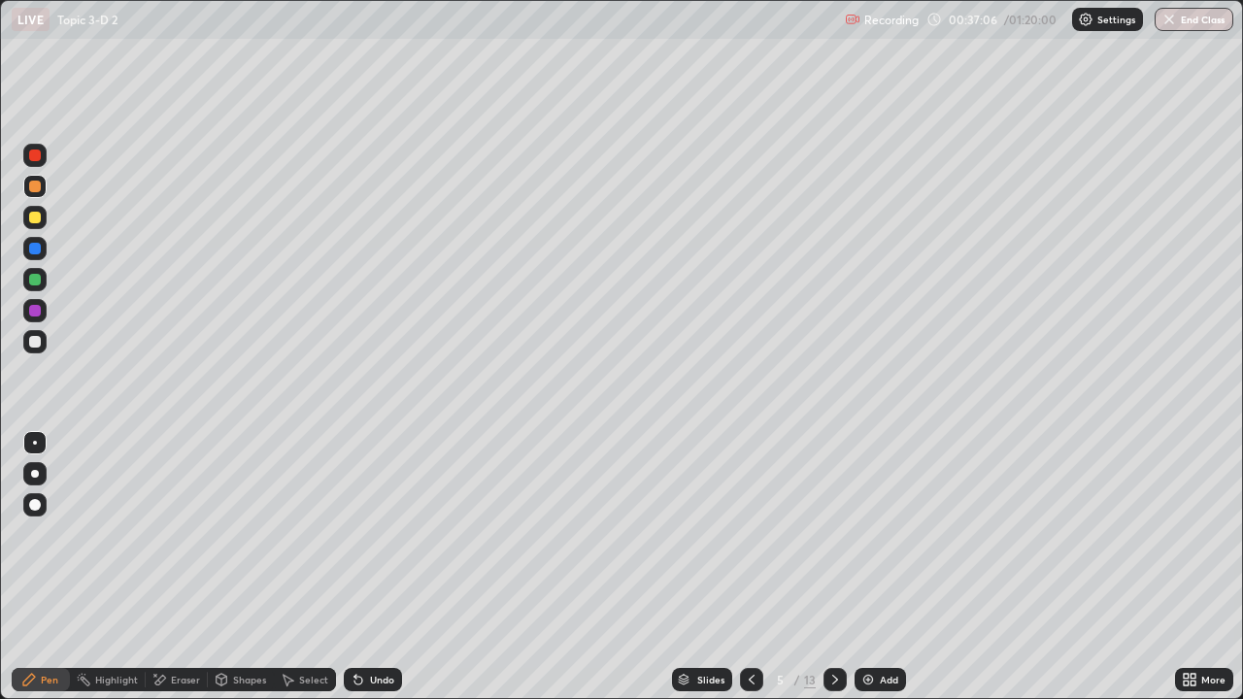
click at [374, 567] on div "Undo" at bounding box center [382, 680] width 24 height 10
click at [838, 567] on icon at bounding box center [835, 680] width 16 height 16
click at [746, 567] on icon at bounding box center [752, 680] width 16 height 16
click at [375, 567] on div "Undo" at bounding box center [373, 679] width 58 height 23
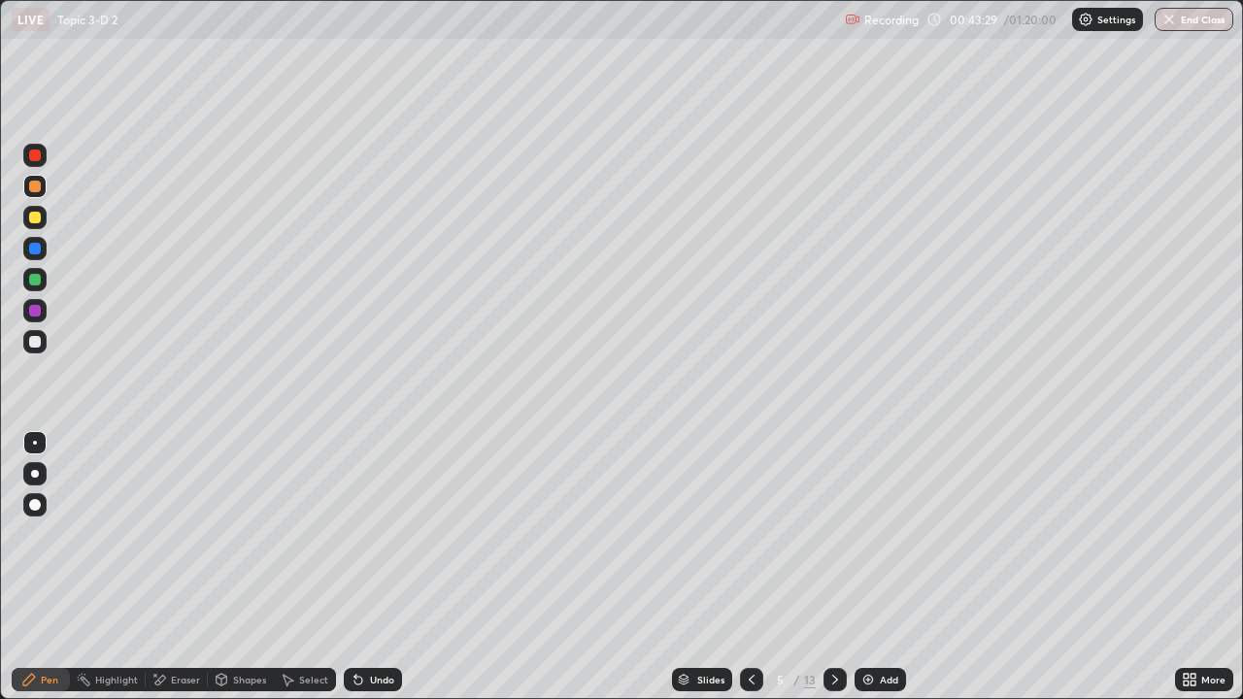
click at [34, 343] on div at bounding box center [35, 342] width 12 height 12
click at [25, 343] on div at bounding box center [34, 341] width 23 height 23
click at [33, 342] on div at bounding box center [35, 342] width 12 height 12
click at [376, 567] on div "Undo" at bounding box center [382, 680] width 24 height 10
click at [380, 567] on div "Undo" at bounding box center [373, 679] width 58 height 23
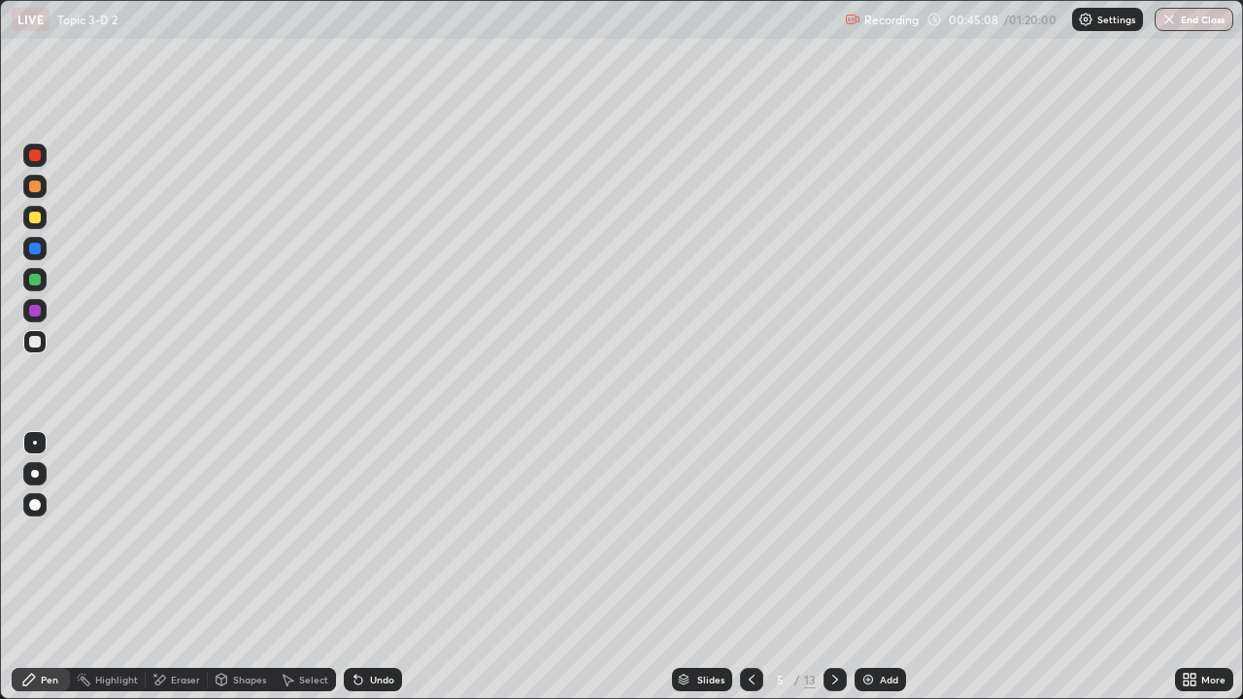
click at [376, 567] on div "Undo" at bounding box center [373, 679] width 58 height 23
click at [378, 567] on div "Undo" at bounding box center [373, 679] width 58 height 23
click at [39, 283] on div at bounding box center [35, 280] width 12 height 12
click at [37, 279] on div at bounding box center [35, 280] width 12 height 12
click at [375, 567] on div "Undo" at bounding box center [382, 680] width 24 height 10
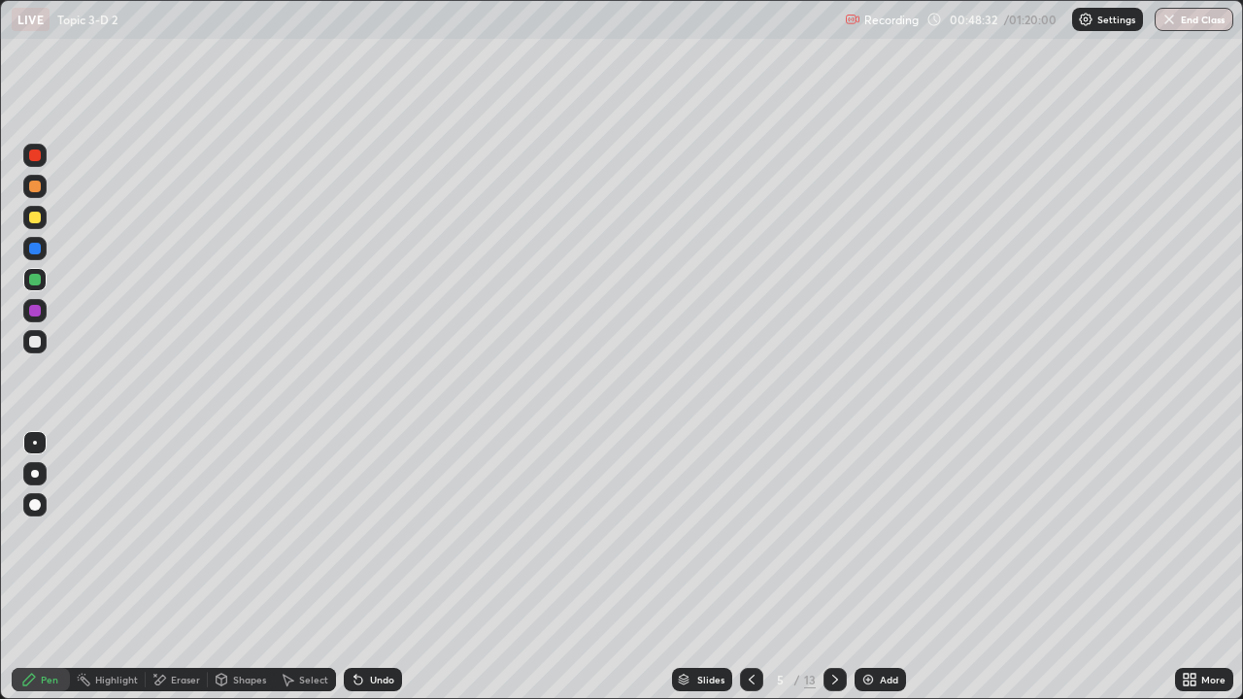
click at [368, 567] on div "Undo" at bounding box center [373, 679] width 58 height 23
click at [834, 567] on icon at bounding box center [835, 680] width 16 height 16
click at [36, 217] on div at bounding box center [35, 218] width 12 height 12
click at [749, 567] on icon at bounding box center [752, 680] width 6 height 10
click at [833, 567] on icon at bounding box center [835, 680] width 16 height 16
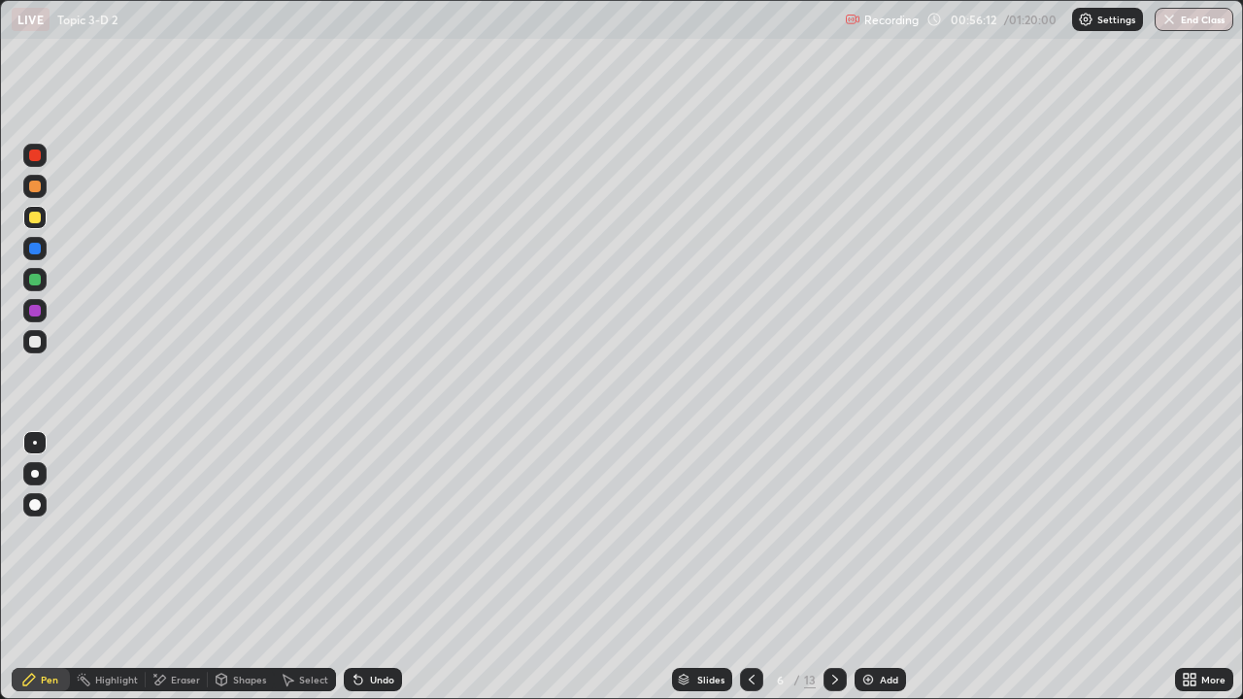
click at [750, 567] on icon at bounding box center [752, 680] width 16 height 16
click at [839, 567] on icon at bounding box center [835, 680] width 16 height 16
click at [370, 567] on div "Undo" at bounding box center [382, 680] width 24 height 10
click at [370, 567] on div "Undo" at bounding box center [373, 679] width 58 height 23
click at [370, 567] on div "Undo" at bounding box center [382, 680] width 24 height 10
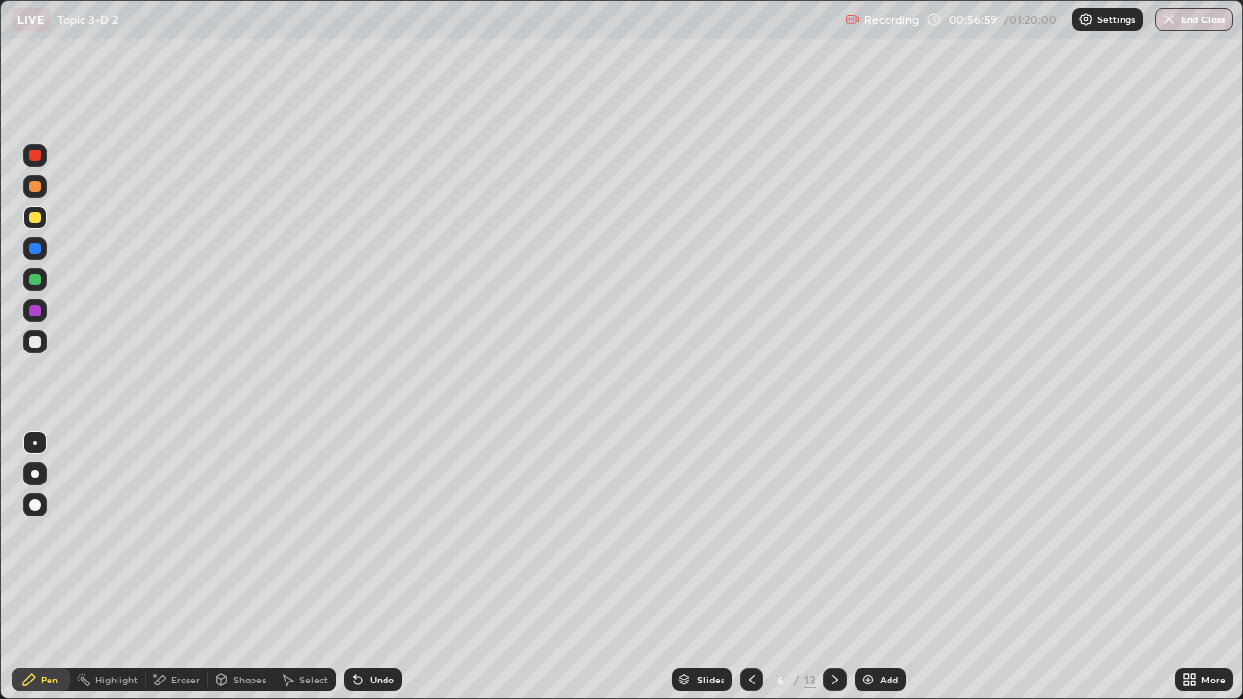
click at [370, 567] on div "Undo" at bounding box center [382, 680] width 24 height 10
click at [376, 567] on div "Undo" at bounding box center [382, 680] width 24 height 10
click at [375, 567] on div "Undo" at bounding box center [382, 680] width 24 height 10
click at [373, 567] on div "Undo" at bounding box center [382, 680] width 24 height 10
click at [374, 567] on div "Undo" at bounding box center [382, 680] width 24 height 10
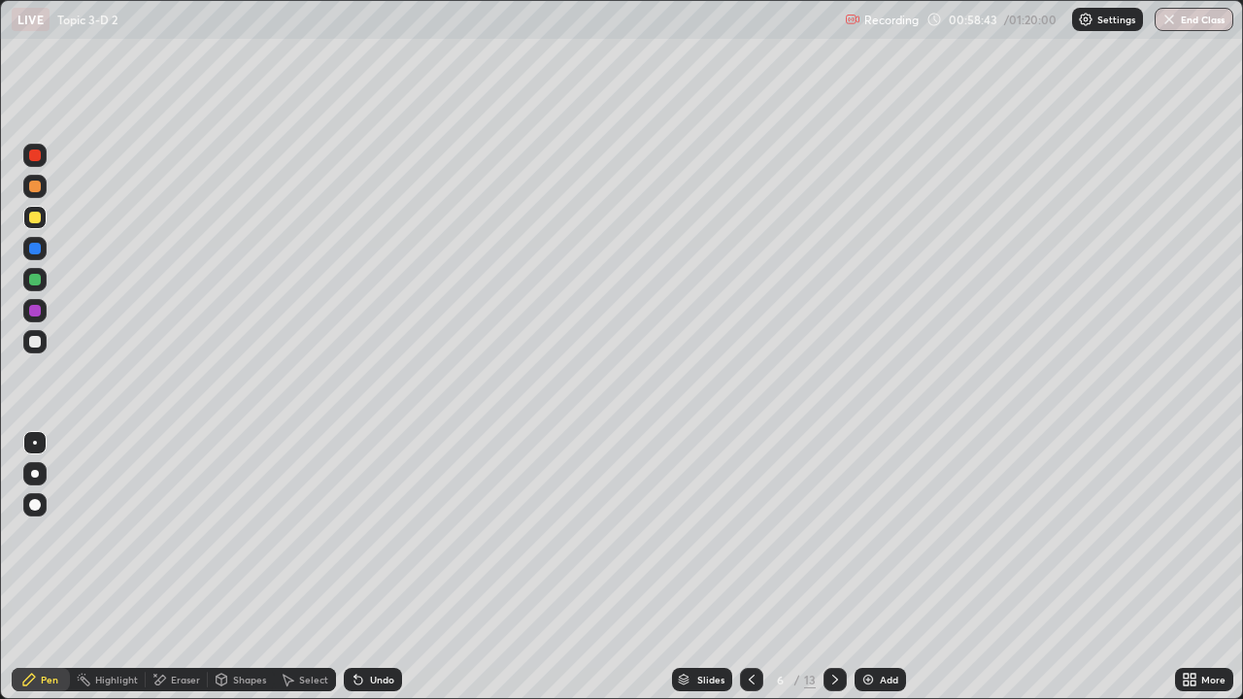
click at [172, 567] on div "Eraser" at bounding box center [185, 680] width 29 height 10
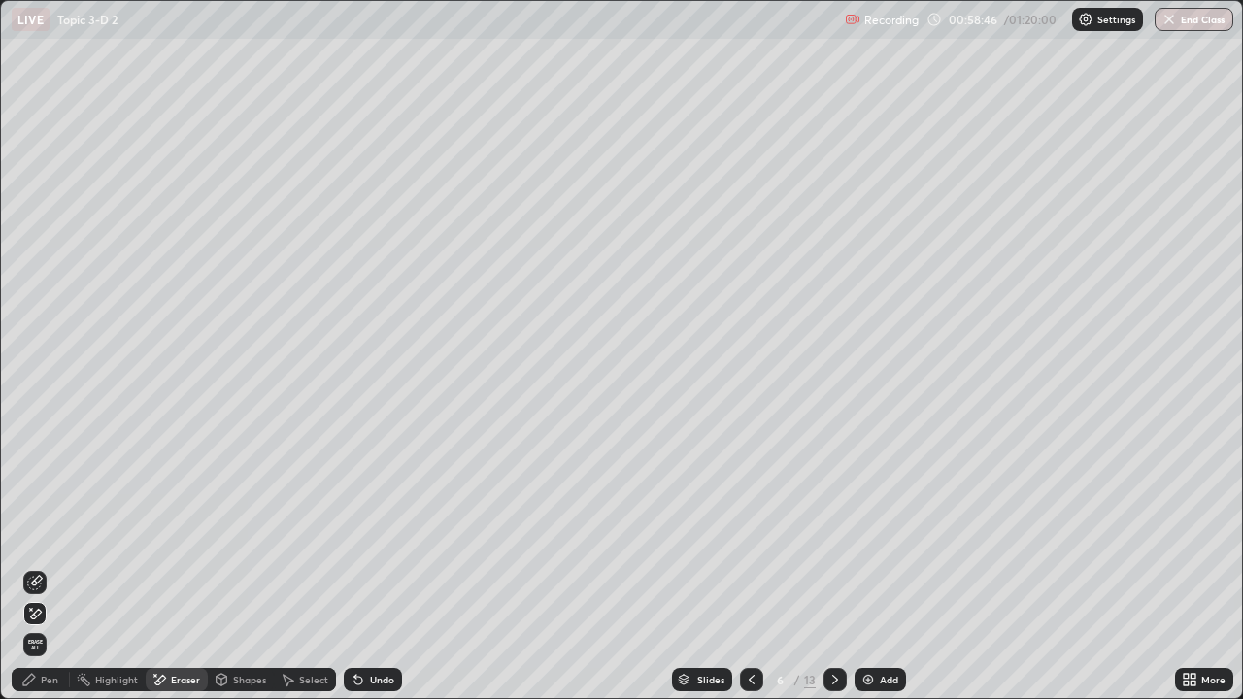
click at [50, 567] on div "Pen" at bounding box center [49, 680] width 17 height 10
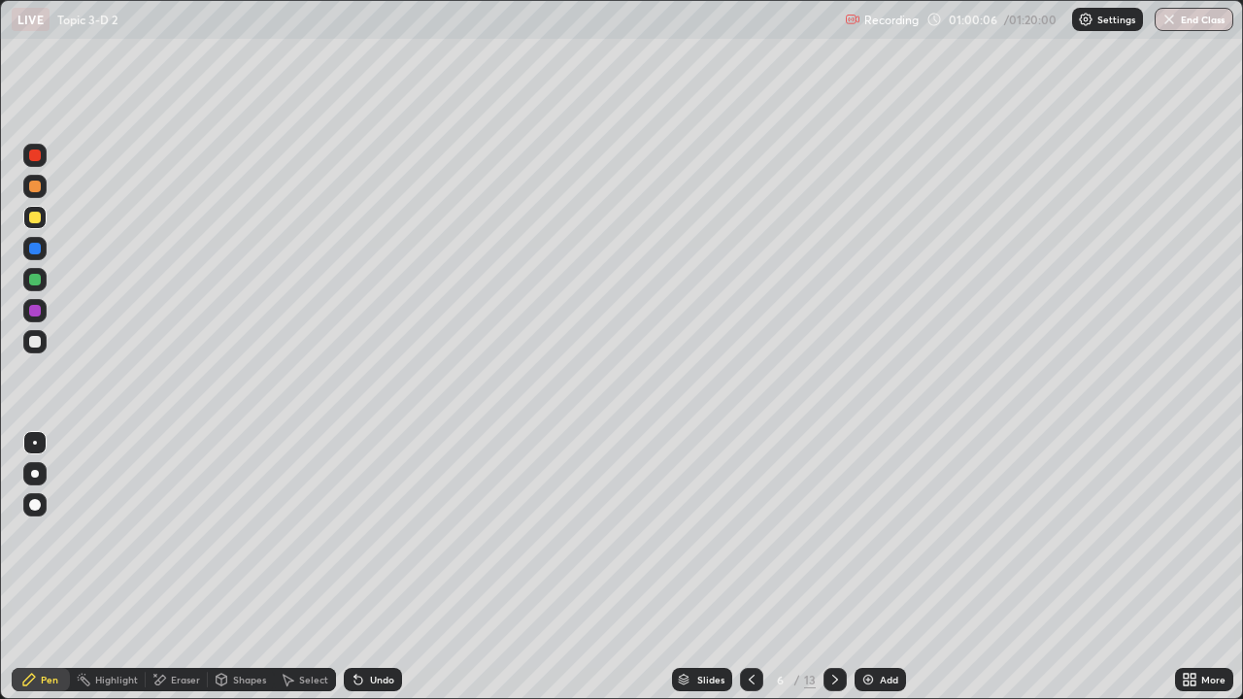
click at [173, 567] on div "Eraser" at bounding box center [177, 679] width 62 height 23
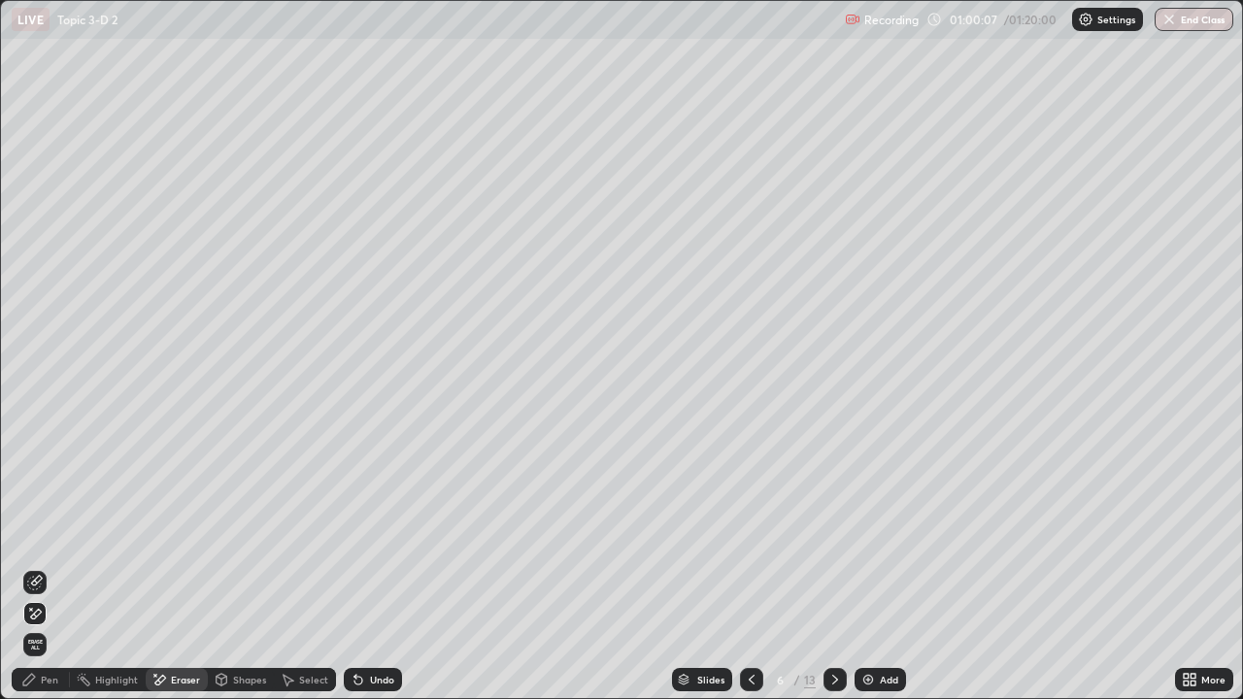
click at [43, 567] on div "Pen" at bounding box center [41, 679] width 58 height 23
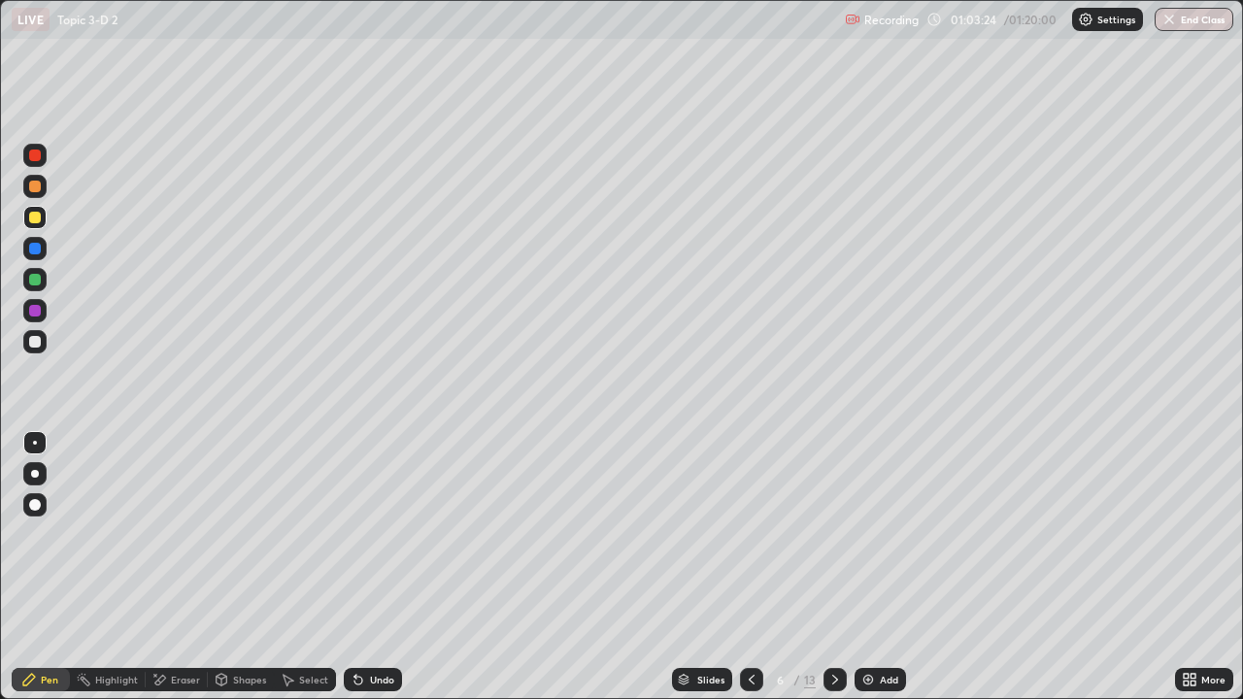
click at [838, 567] on icon at bounding box center [835, 680] width 16 height 16
click at [39, 184] on div at bounding box center [35, 187] width 12 height 12
click at [35, 280] on div at bounding box center [35, 280] width 12 height 12
click at [237, 567] on div "Shapes" at bounding box center [249, 680] width 33 height 10
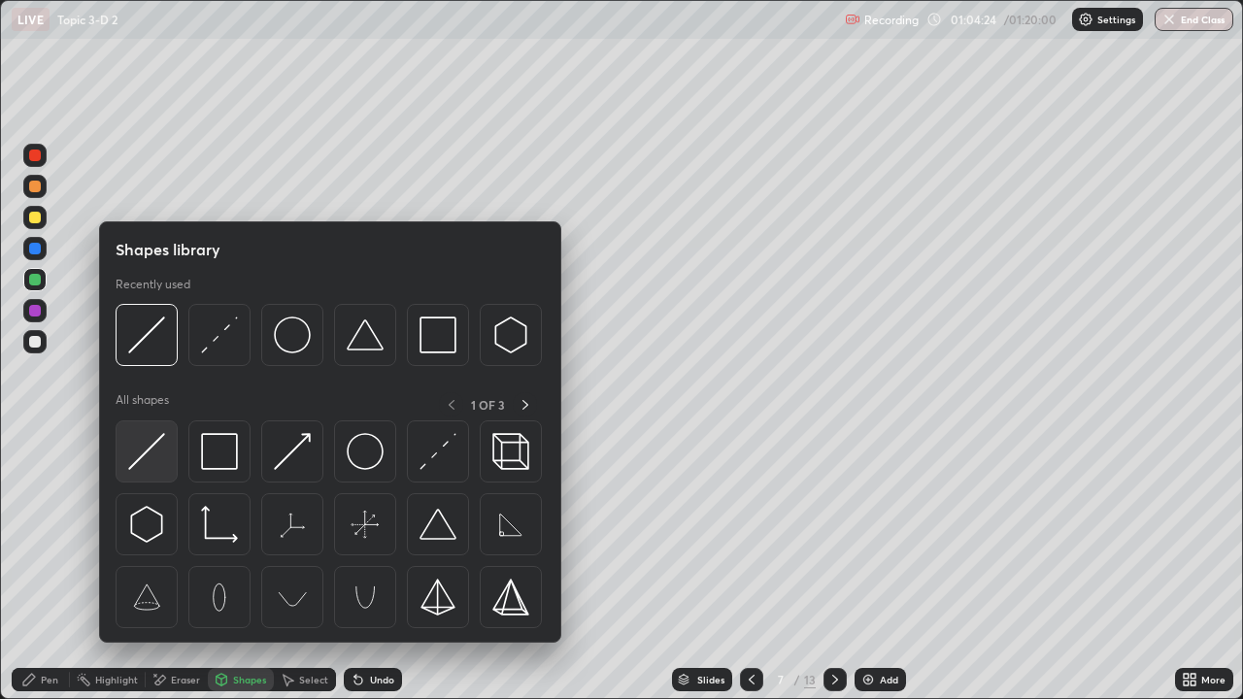
click at [152, 444] on img at bounding box center [146, 451] width 37 height 37
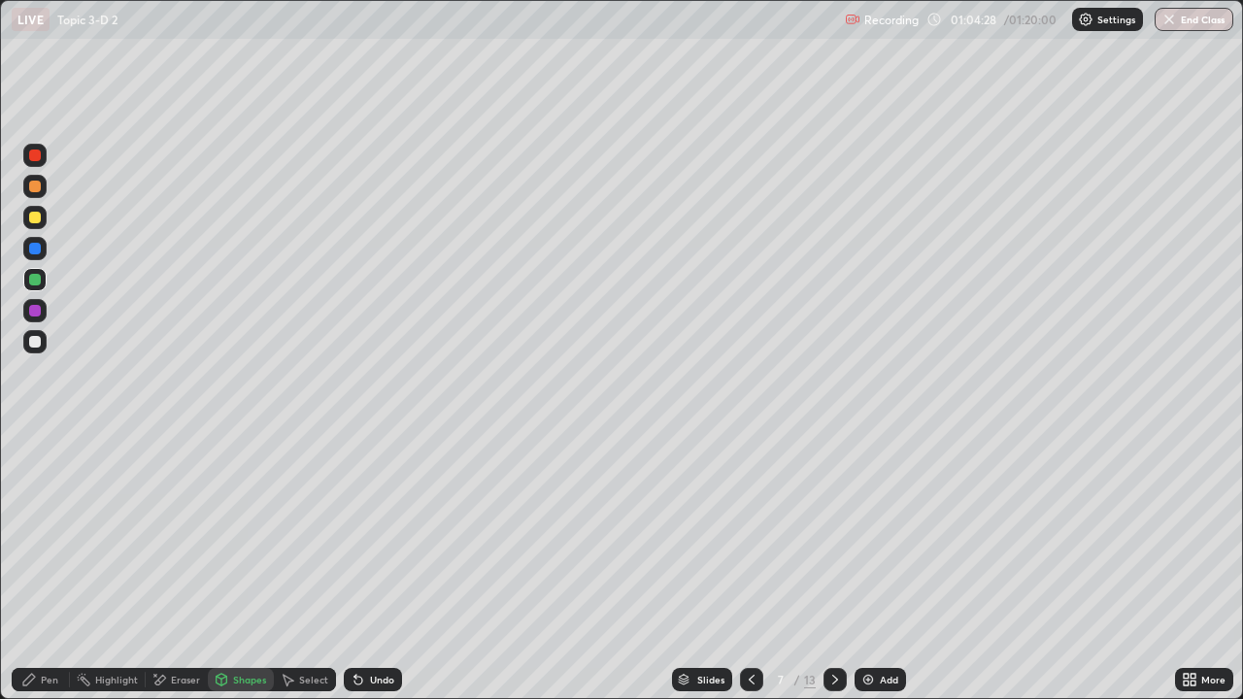
click at [43, 567] on div "Pen" at bounding box center [49, 680] width 17 height 10
click at [37, 220] on div at bounding box center [35, 218] width 12 height 12
click at [355, 567] on icon at bounding box center [358, 681] width 8 height 8
click at [358, 567] on icon at bounding box center [359, 680] width 16 height 16
click at [355, 567] on icon at bounding box center [358, 681] width 8 height 8
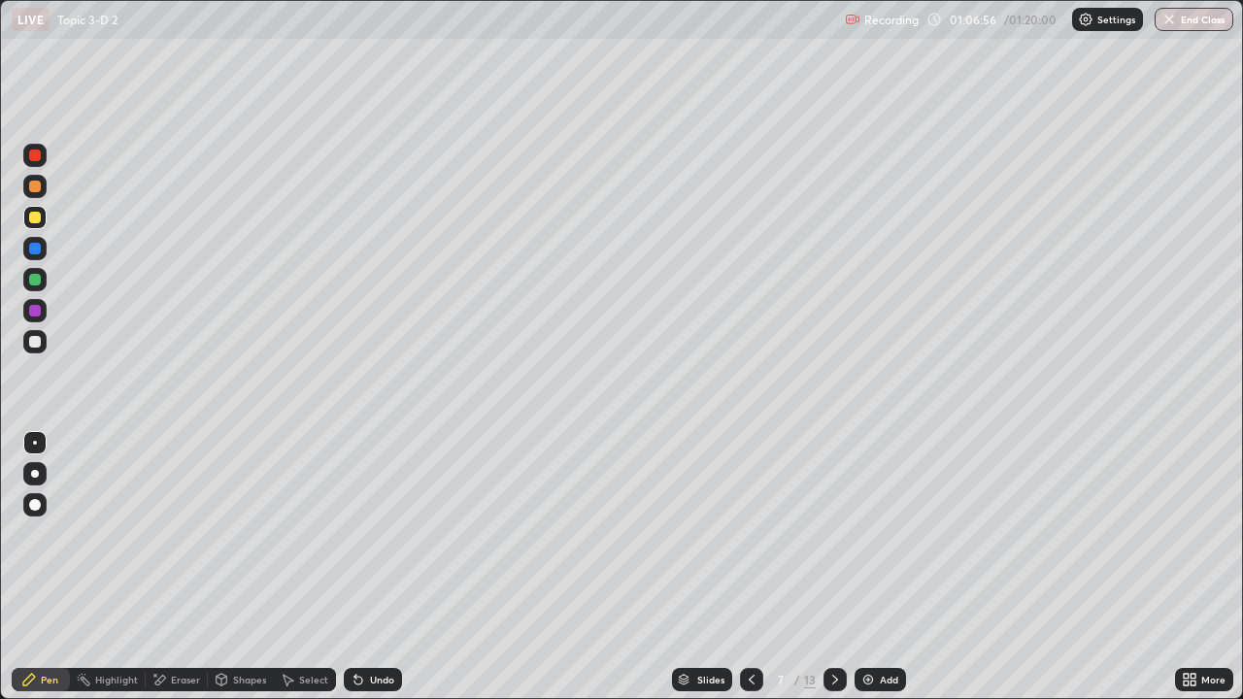
click at [177, 567] on div "Eraser" at bounding box center [185, 680] width 29 height 10
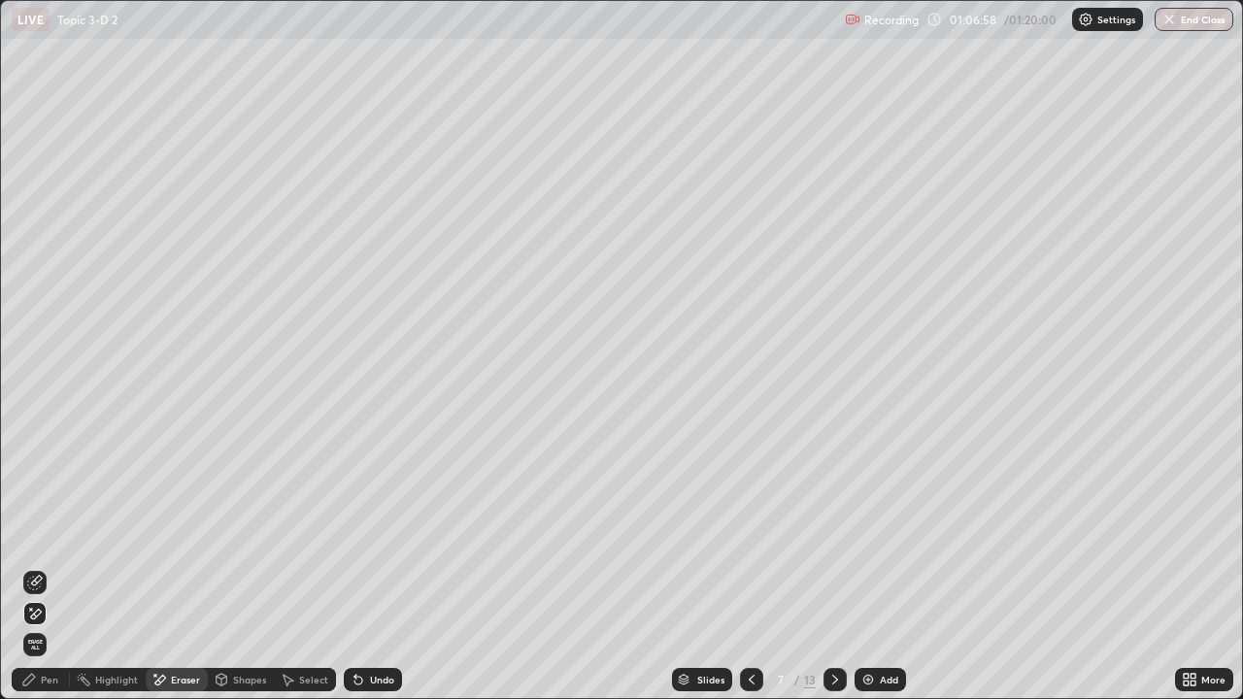
click at [43, 567] on div "Pen" at bounding box center [41, 679] width 58 height 23
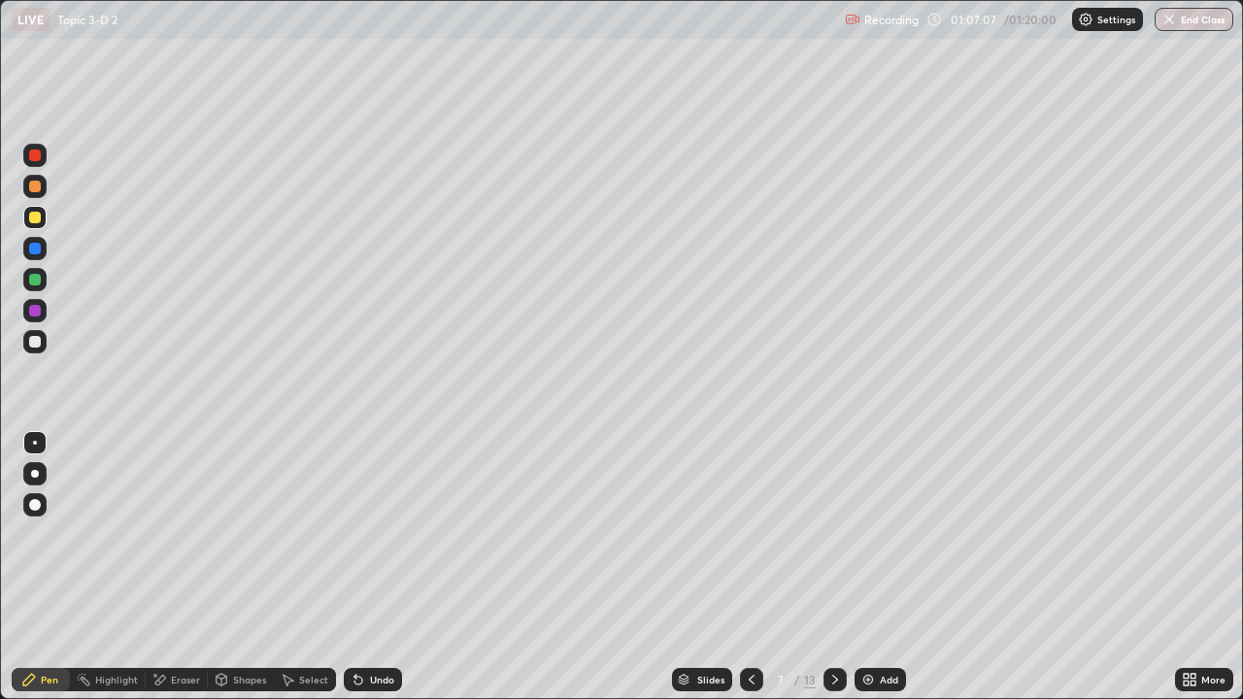
click at [379, 567] on div "Undo" at bounding box center [373, 679] width 58 height 23
click at [379, 567] on div "Undo" at bounding box center [382, 680] width 24 height 10
click at [380, 567] on div "Undo" at bounding box center [382, 680] width 24 height 10
click at [750, 567] on icon at bounding box center [752, 680] width 6 height 10
click at [750, 567] on icon at bounding box center [752, 680] width 16 height 16
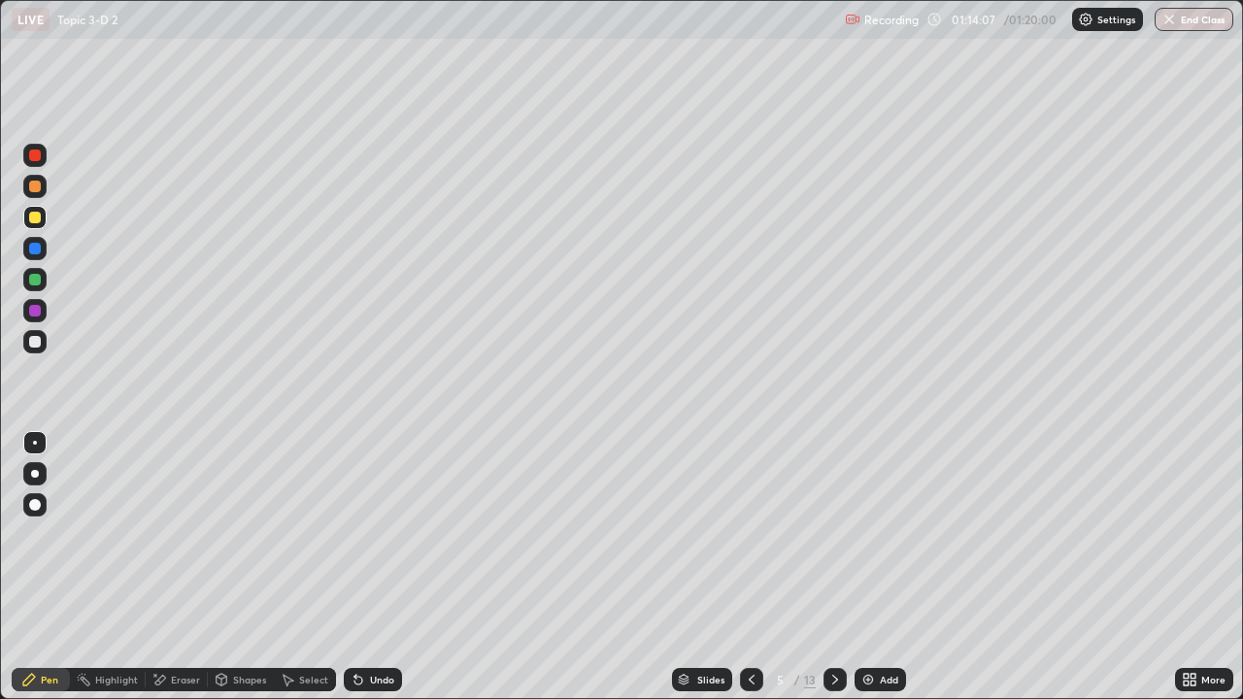
click at [741, 567] on div at bounding box center [751, 679] width 23 height 23
click at [753, 567] on div at bounding box center [751, 679] width 23 height 23
click at [833, 567] on icon at bounding box center [835, 680] width 16 height 16
click at [835, 567] on icon at bounding box center [835, 680] width 16 height 16
click at [833, 567] on icon at bounding box center [835, 680] width 6 height 10
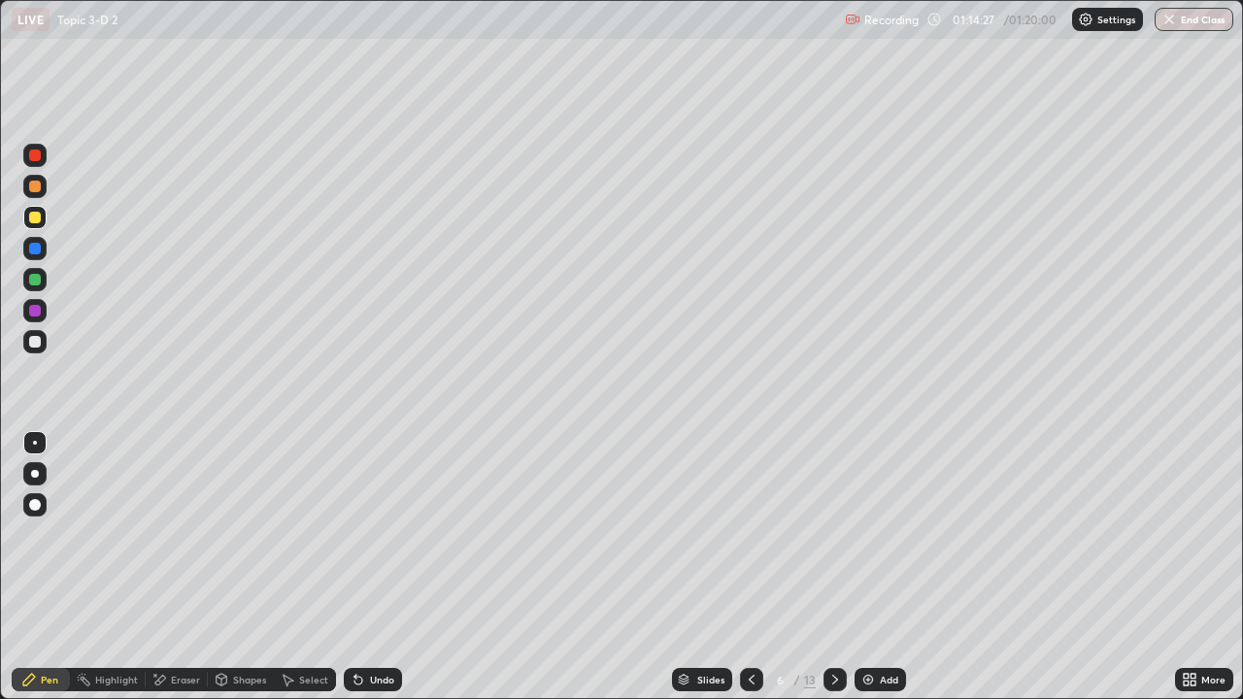
click at [832, 567] on icon at bounding box center [835, 680] width 16 height 16
click at [838, 567] on icon at bounding box center [835, 680] width 16 height 16
click at [833, 567] on icon at bounding box center [835, 680] width 16 height 16
click at [751, 567] on icon at bounding box center [752, 680] width 16 height 16
click at [752, 567] on icon at bounding box center [752, 680] width 16 height 16
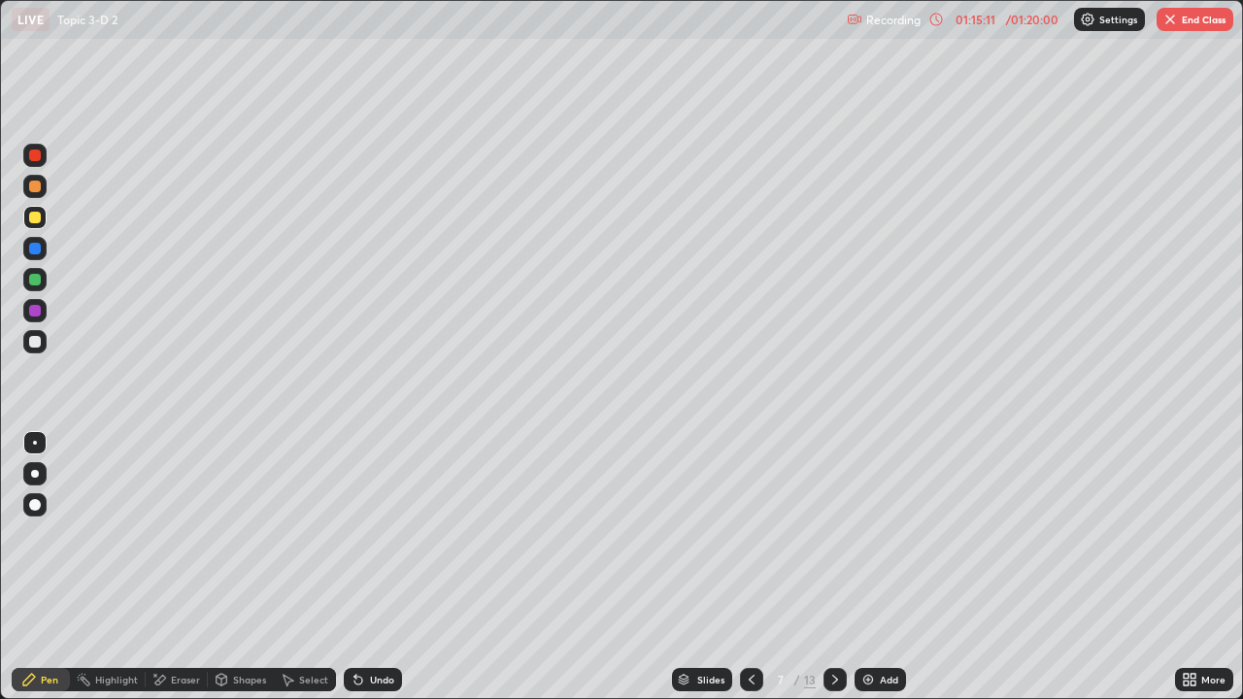
click at [752, 567] on icon at bounding box center [752, 680] width 16 height 16
click at [751, 567] on icon at bounding box center [752, 680] width 6 height 10
click at [751, 567] on icon at bounding box center [752, 680] width 16 height 16
click at [834, 567] on icon at bounding box center [835, 680] width 6 height 10
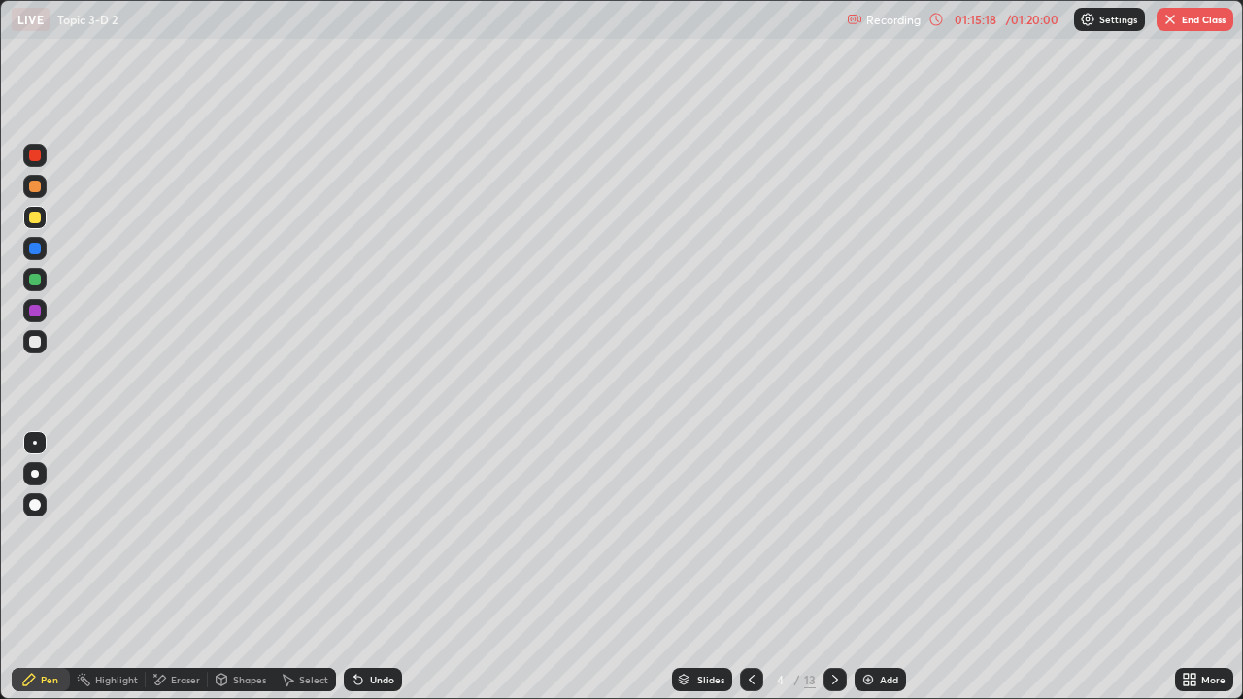
click at [835, 567] on icon at bounding box center [835, 680] width 16 height 16
click at [833, 567] on icon at bounding box center [835, 680] width 16 height 16
click at [1191, 17] on button "End Class" at bounding box center [1194, 19] width 77 height 23
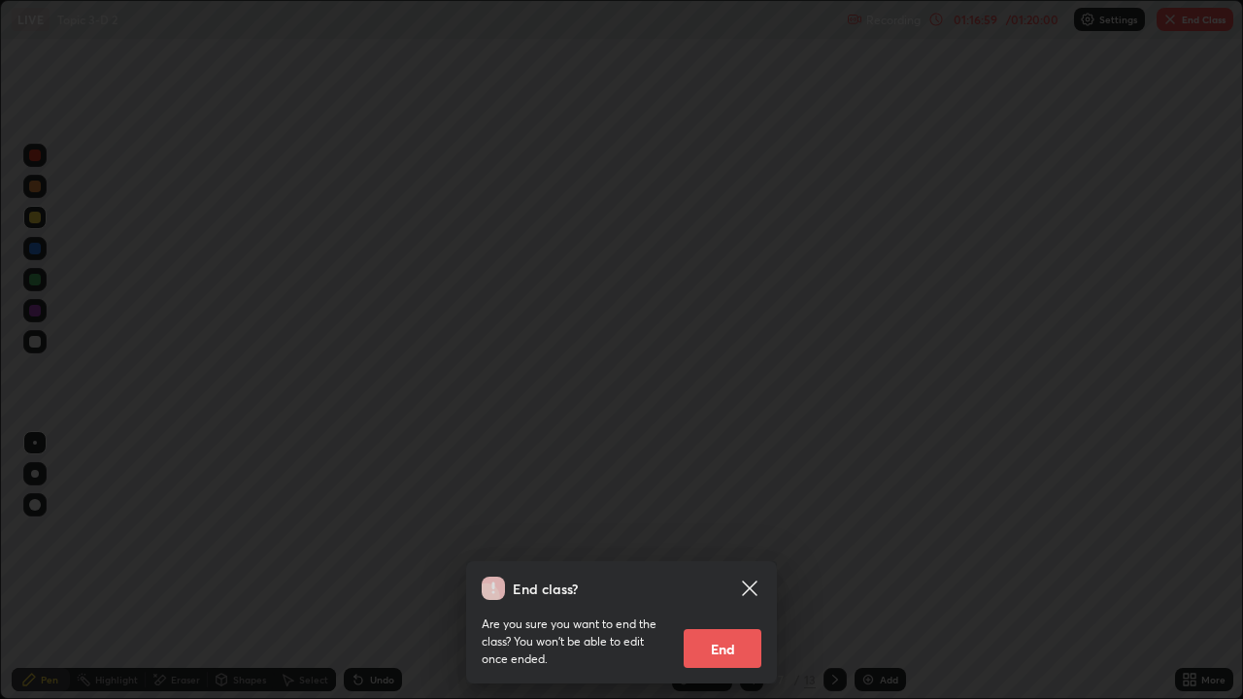
click at [737, 567] on button "End" at bounding box center [723, 648] width 78 height 39
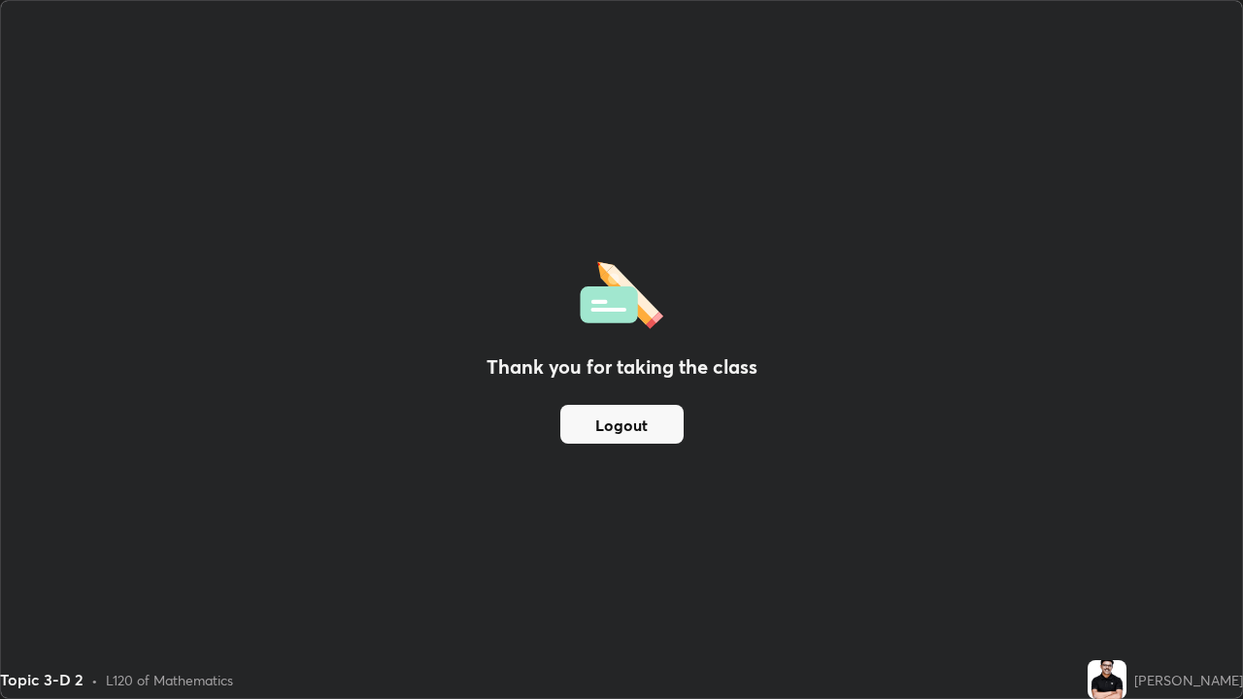
click at [627, 423] on button "Logout" at bounding box center [621, 424] width 123 height 39
click at [618, 426] on button "Logout" at bounding box center [621, 424] width 123 height 39
click at [593, 430] on button "Logout" at bounding box center [621, 424] width 123 height 39
